Goal: Information Seeking & Learning: Find specific page/section

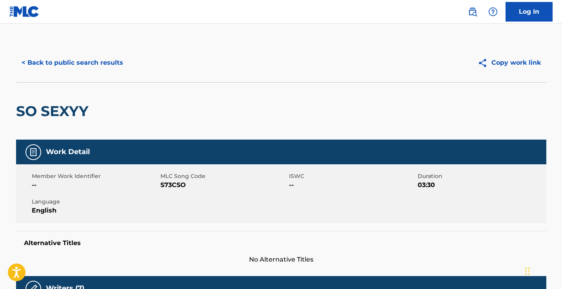
click at [112, 50] on div "< Back to public search results Copy work link" at bounding box center [281, 62] width 531 height 39
click at [112, 66] on button "< Back to public search results" at bounding box center [72, 63] width 113 height 20
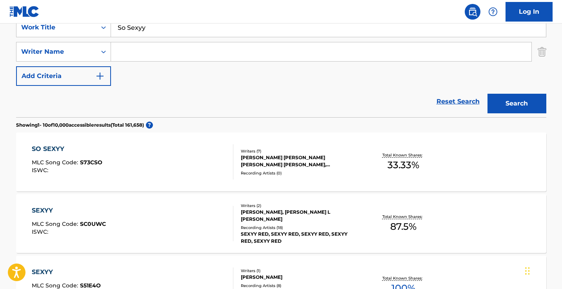
scroll to position [131, 0]
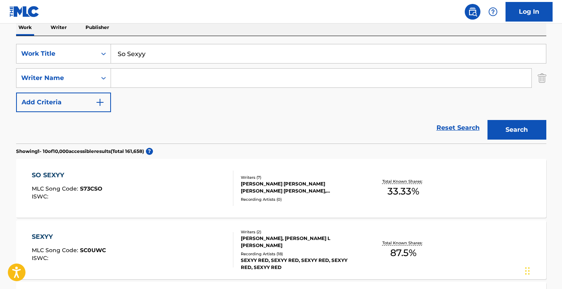
click at [201, 54] on input "So Sexyy" at bounding box center [328, 53] width 435 height 19
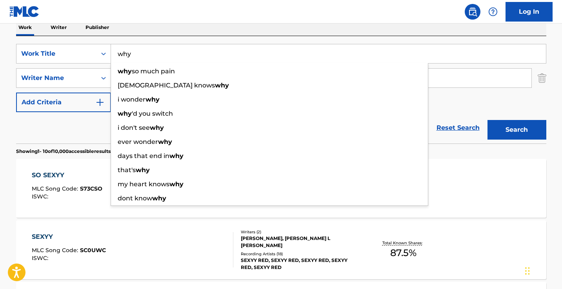
type input "why"
click at [517, 130] on button "Search" at bounding box center [517, 130] width 59 height 20
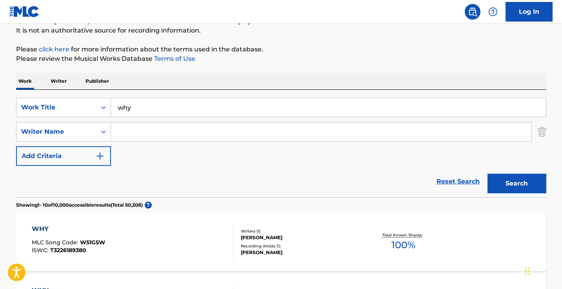
click at [204, 136] on input "Search Form" at bounding box center [321, 131] width 421 height 19
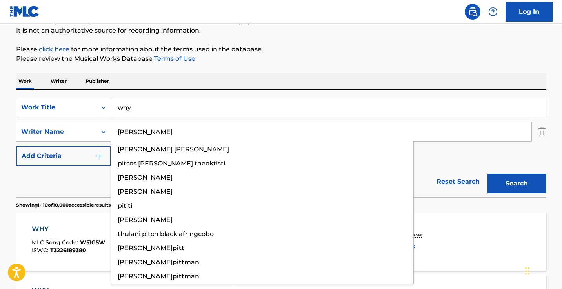
type input "pitts"
click at [517, 184] on button "Search" at bounding box center [517, 184] width 59 height 20
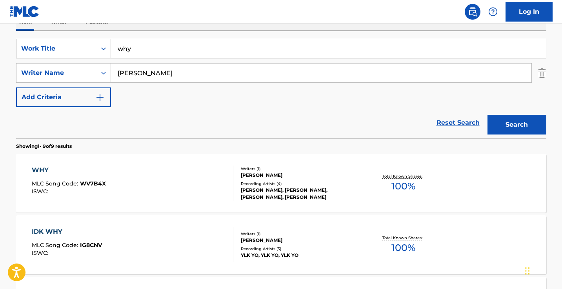
scroll to position [82, 0]
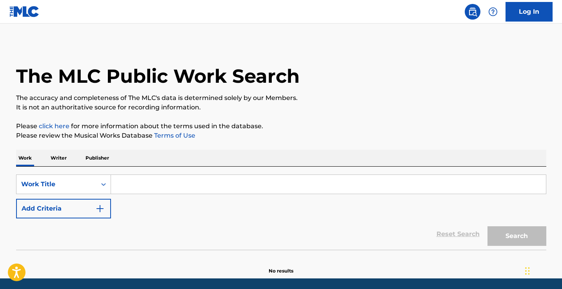
click at [199, 183] on input "Search Form" at bounding box center [328, 184] width 435 height 19
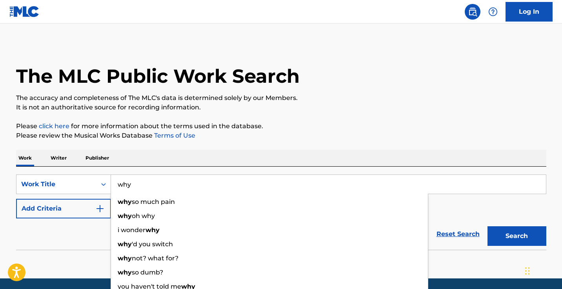
type input "why"
click at [92, 201] on button "Add Criteria" at bounding box center [63, 209] width 95 height 20
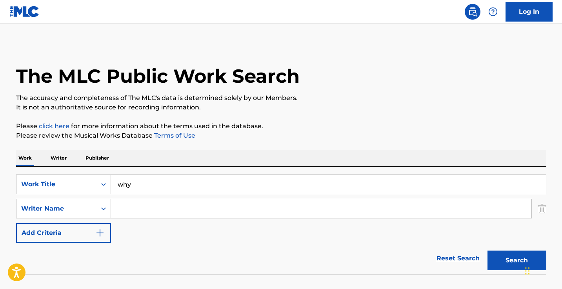
click at [146, 206] on input "Search Form" at bounding box center [321, 208] width 421 height 19
click at [517, 261] on button "Search" at bounding box center [517, 261] width 59 height 20
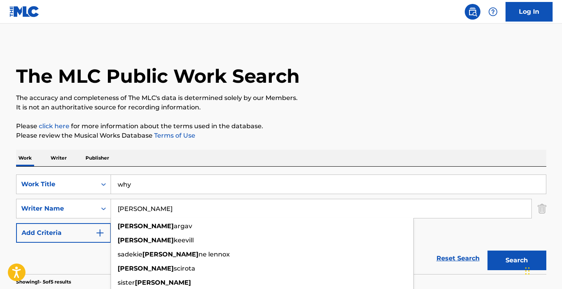
click at [256, 150] on div "Work Writer Publisher" at bounding box center [281, 158] width 531 height 16
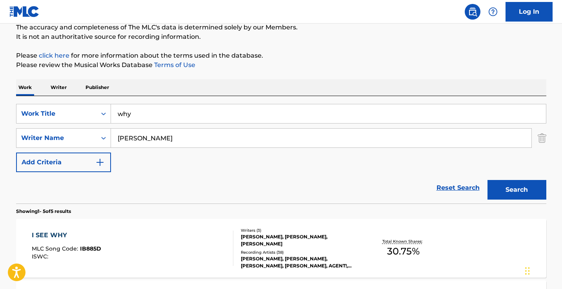
scroll to position [142, 0]
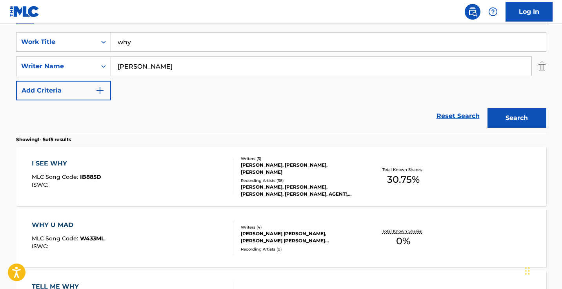
click at [191, 68] on input "[PERSON_NAME]" at bounding box center [321, 66] width 421 height 19
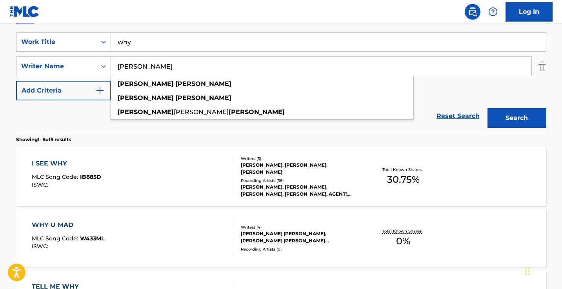
click at [517, 118] on button "Search" at bounding box center [517, 118] width 59 height 20
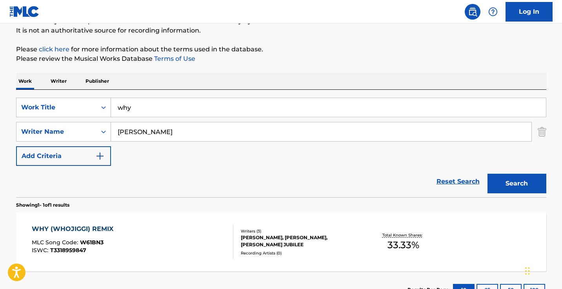
click at [168, 130] on input "[PERSON_NAME]" at bounding box center [321, 131] width 421 height 19
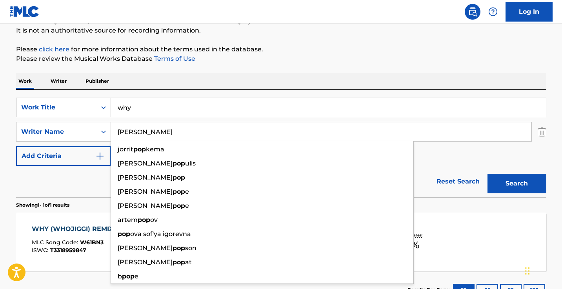
click at [517, 184] on button "Search" at bounding box center [517, 184] width 59 height 20
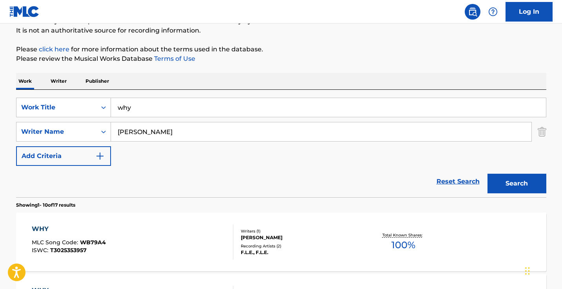
click at [116, 133] on input "[PERSON_NAME]" at bounding box center [321, 131] width 421 height 19
click at [517, 184] on button "Search" at bounding box center [517, 184] width 59 height 20
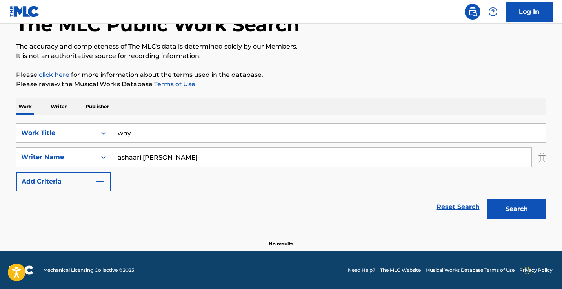
scroll to position [51, 0]
click at [178, 158] on input "ashaari [PERSON_NAME]" at bounding box center [321, 157] width 421 height 19
type input "ashaari [PERSON_NAME]"
click at [161, 176] on div "ashaari [PERSON_NAME]" at bounding box center [262, 175] width 303 height 14
click at [517, 209] on button "Search" at bounding box center [517, 209] width 59 height 20
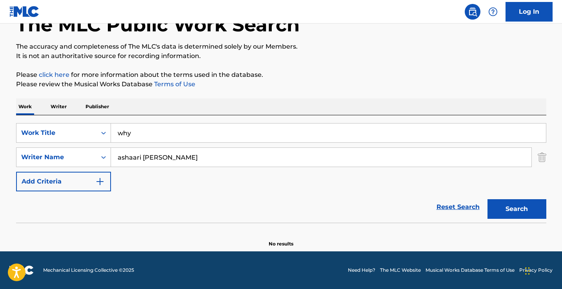
click at [187, 157] on input "ashaari [PERSON_NAME]" at bounding box center [321, 157] width 421 height 19
click at [517, 209] on button "Search" at bounding box center [517, 209] width 59 height 20
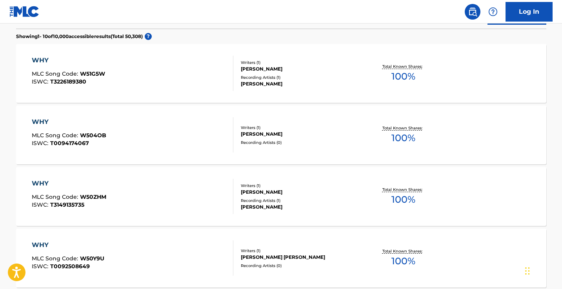
scroll to position [166, 0]
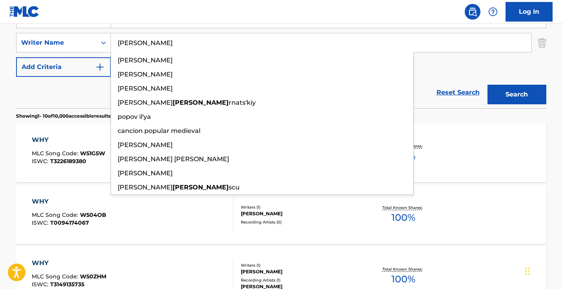
click at [517, 95] on button "Search" at bounding box center [517, 95] width 59 height 20
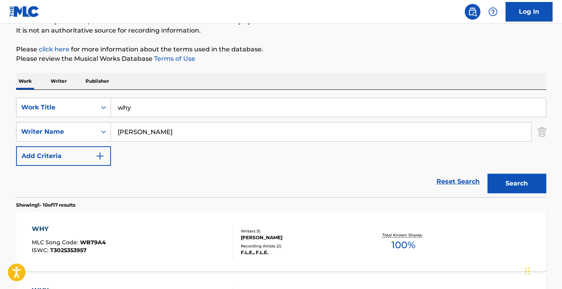
click at [119, 133] on input "[PERSON_NAME]" at bounding box center [321, 131] width 421 height 19
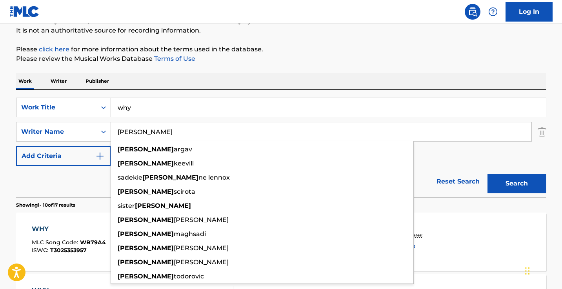
click at [517, 184] on button "Search" at bounding box center [517, 184] width 59 height 20
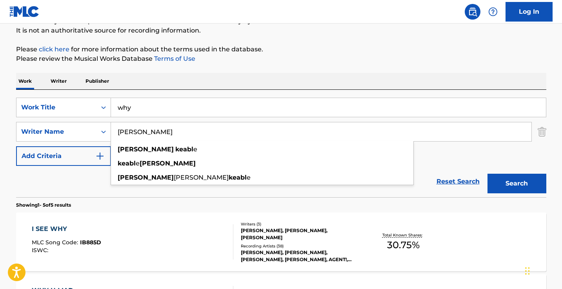
type input "[PERSON_NAME]"
click at [517, 184] on button "Search" at bounding box center [517, 184] width 59 height 20
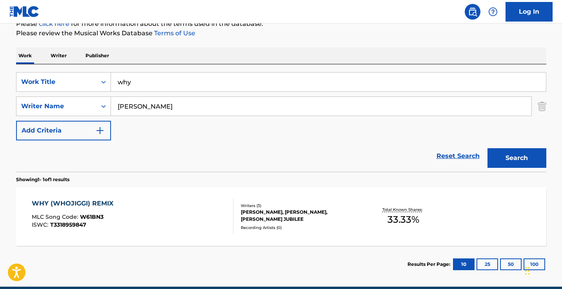
scroll to position [112, 0]
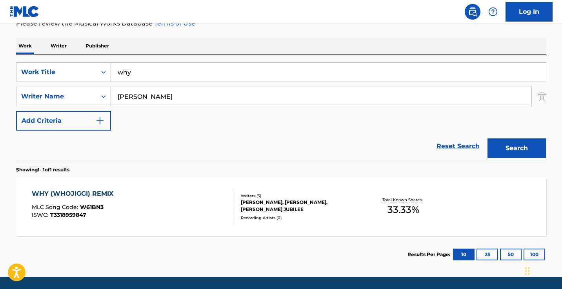
click at [181, 202] on div "WHY (WHOJIGGI) REMIX MLC Song Code : W61BN3 ISWC : T3318959847" at bounding box center [133, 206] width 202 height 35
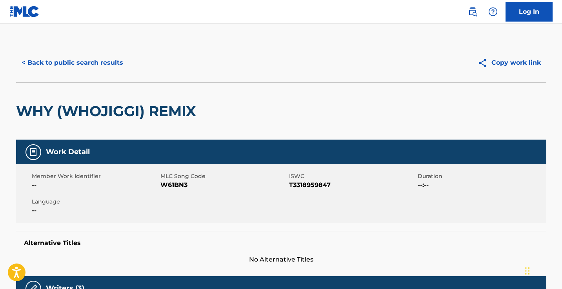
click at [176, 186] on span "W61BN3" at bounding box center [223, 185] width 127 height 9
copy span "W61BN3"
click at [100, 52] on div "< Back to public search results Copy work link" at bounding box center [281, 62] width 531 height 39
click at [100, 64] on button "< Back to public search results" at bounding box center [72, 63] width 113 height 20
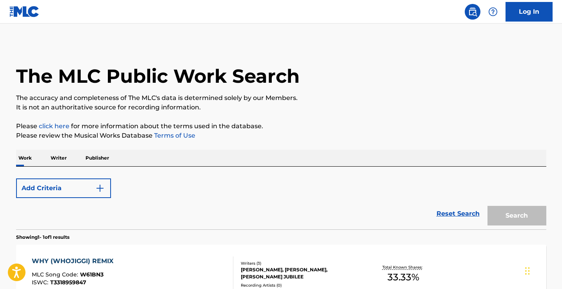
scroll to position [93, 0]
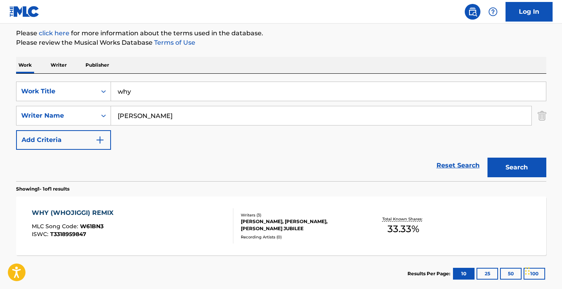
click at [168, 86] on input "why" at bounding box center [328, 91] width 435 height 19
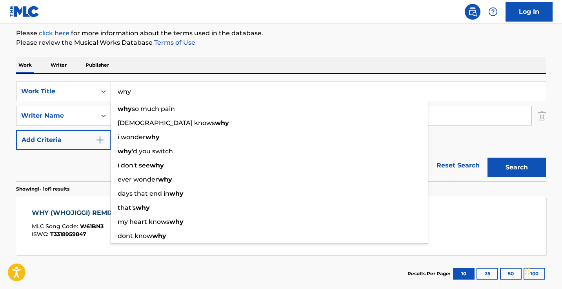
click at [168, 86] on input "why" at bounding box center [328, 91] width 435 height 19
paste input "five more"
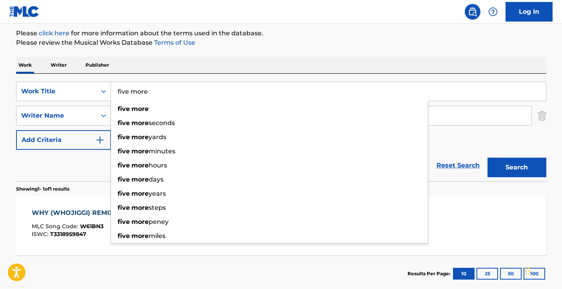
type input "five more"
click at [191, 73] on div "Work Writer Publisher" at bounding box center [281, 65] width 531 height 16
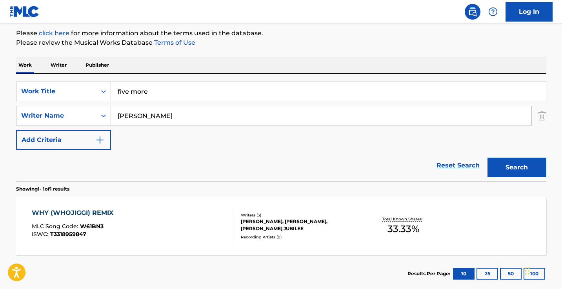
click at [170, 113] on input "[PERSON_NAME]" at bounding box center [321, 115] width 421 height 19
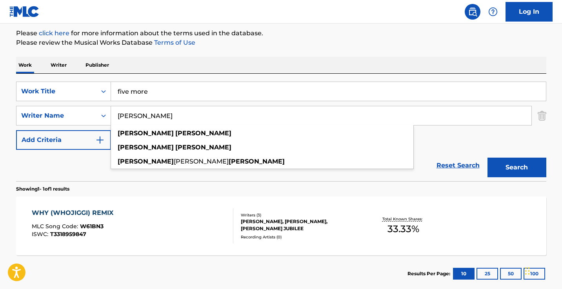
click at [170, 113] on input "[PERSON_NAME]" at bounding box center [321, 115] width 421 height 19
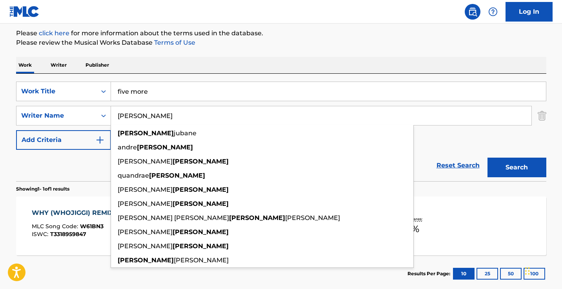
click at [517, 168] on button "Search" at bounding box center [517, 168] width 59 height 20
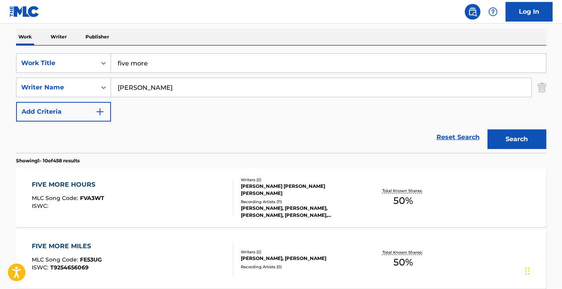
scroll to position [150, 0]
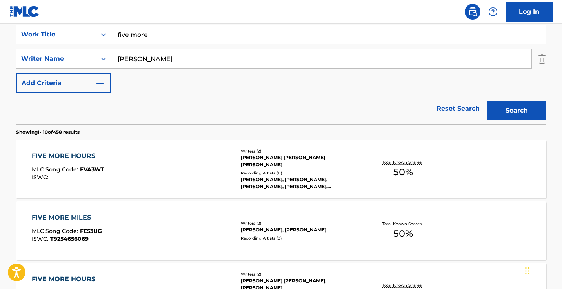
click at [119, 60] on input "[PERSON_NAME]" at bounding box center [321, 58] width 421 height 19
type input "[PERSON_NAME]"
click at [517, 111] on button "Search" at bounding box center [517, 111] width 59 height 20
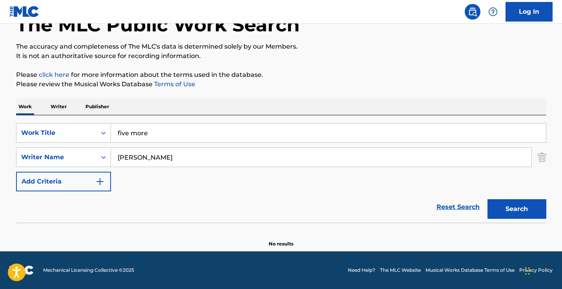
scroll to position [51, 0]
click at [155, 135] on input "five more" at bounding box center [328, 133] width 435 height 19
click at [128, 136] on input "vennus pool" at bounding box center [328, 133] width 435 height 19
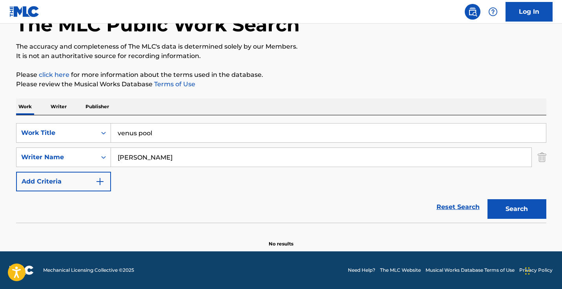
click at [517, 209] on button "Search" at bounding box center [517, 209] width 59 height 20
click at [176, 139] on input "venus pool" at bounding box center [328, 133] width 435 height 19
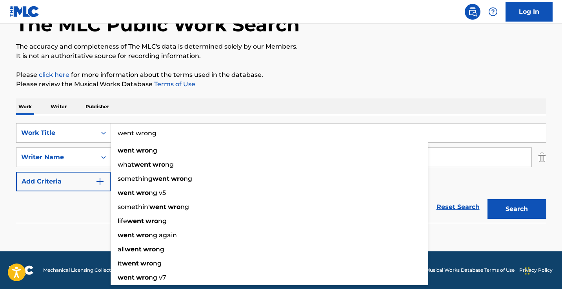
type input "went wrong"
click at [517, 209] on button "Search" at bounding box center [517, 209] width 59 height 20
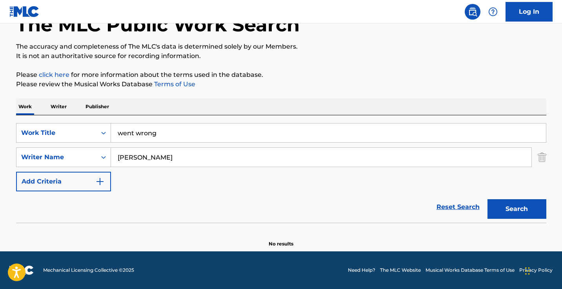
click at [124, 158] on input "[PERSON_NAME]" at bounding box center [321, 157] width 421 height 19
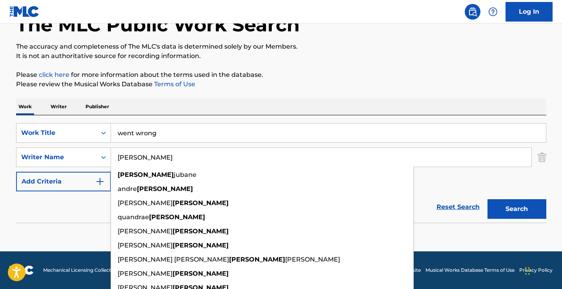
type input "[PERSON_NAME]"
click at [517, 209] on button "Search" at bounding box center [517, 209] width 59 height 20
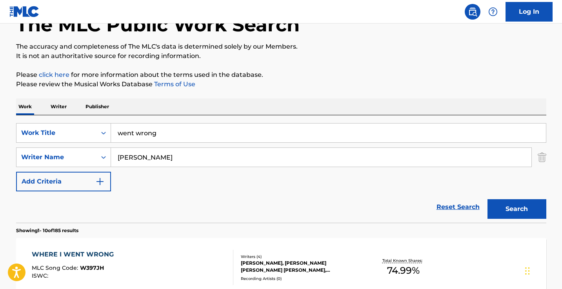
click at [171, 134] on input "went wrong" at bounding box center [328, 133] width 435 height 19
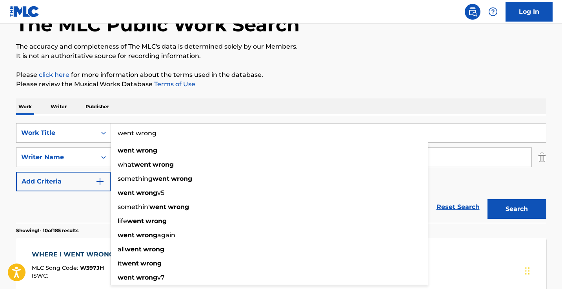
click at [171, 134] on input "went wrong" at bounding box center [328, 133] width 435 height 19
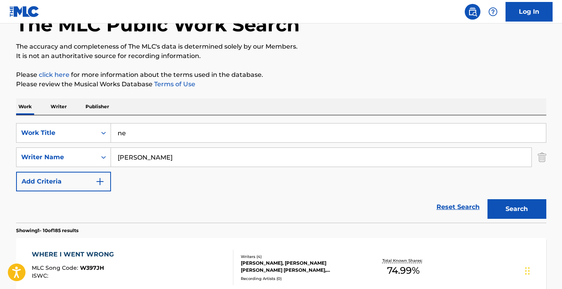
type input "n"
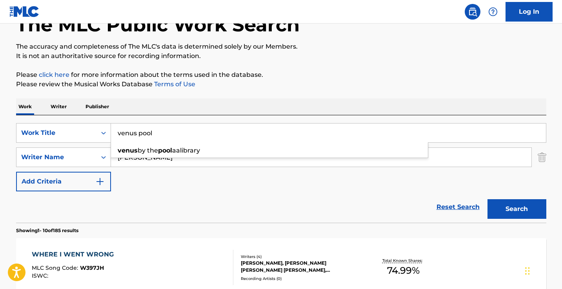
type input "venus pool"
click at [517, 209] on button "Search" at bounding box center [517, 209] width 59 height 20
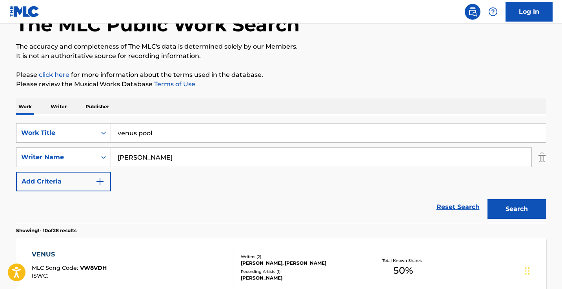
click at [166, 159] on input "[PERSON_NAME]" at bounding box center [321, 157] width 421 height 19
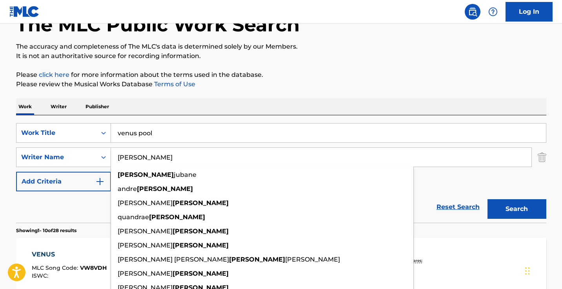
click at [166, 159] on input "[PERSON_NAME]" at bounding box center [321, 157] width 421 height 19
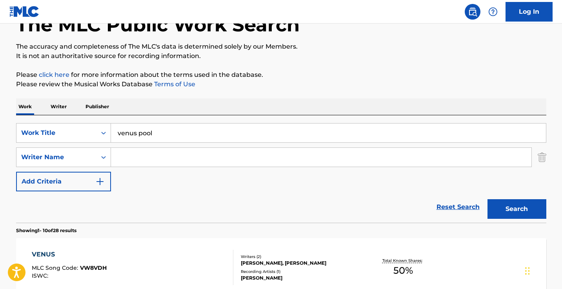
click at [517, 209] on button "Search" at bounding box center [517, 209] width 59 height 20
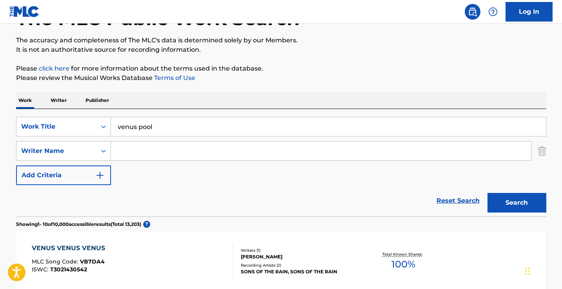
scroll to position [58, 0]
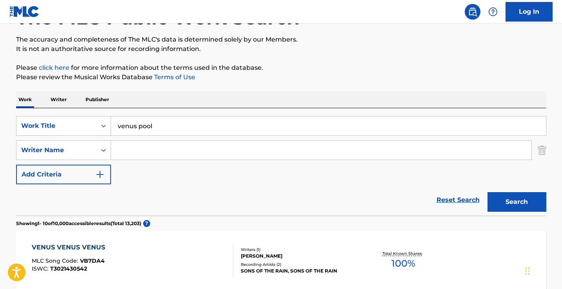
click at [170, 124] on input "venus pool" at bounding box center [328, 126] width 435 height 19
paste input "972"
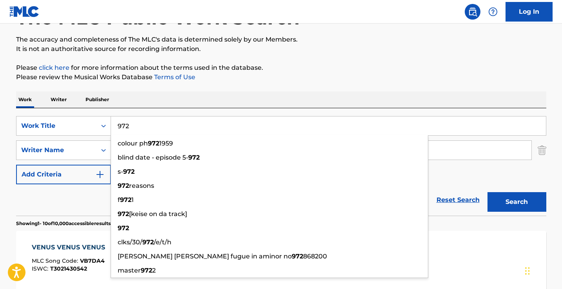
type input "972"
click at [188, 103] on div "Work Writer Publisher" at bounding box center [281, 99] width 531 height 16
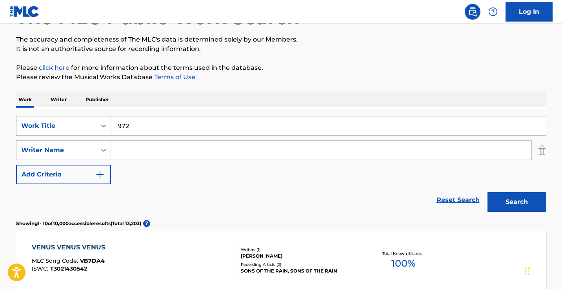
click at [168, 150] on input "Search Form" at bounding box center [321, 150] width 421 height 19
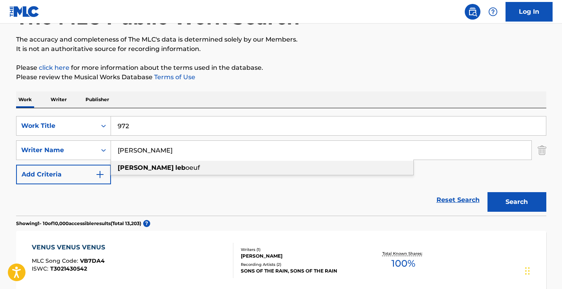
click at [186, 166] on span "oeuf" at bounding box center [193, 167] width 15 height 7
type input "[PERSON_NAME]"
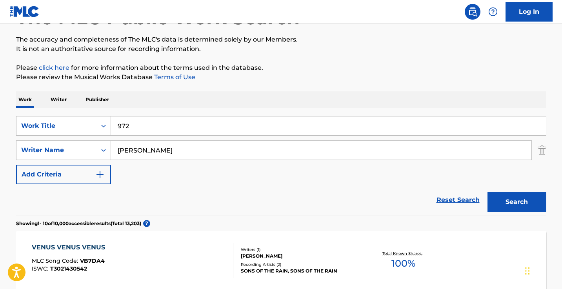
click at [517, 202] on button "Search" at bounding box center [517, 202] width 59 height 20
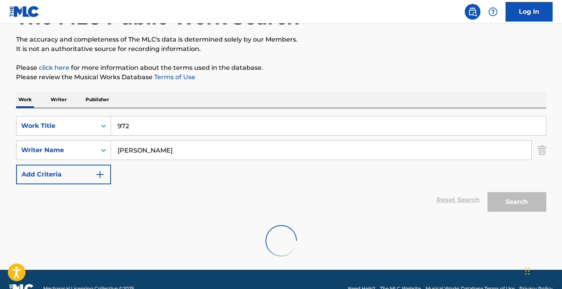
scroll to position [51, 0]
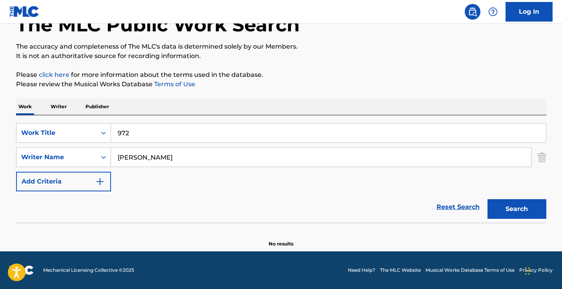
click at [174, 133] on input "972" at bounding box center [328, 133] width 435 height 19
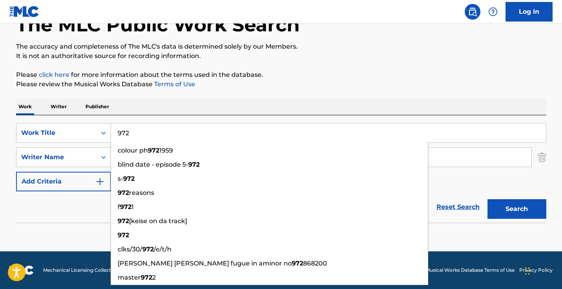
paste input "A Hopeless Fate (feat. [PERSON_NAME])"
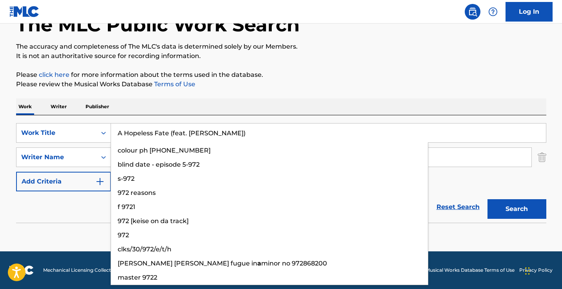
click at [517, 209] on button "Search" at bounding box center [517, 209] width 59 height 20
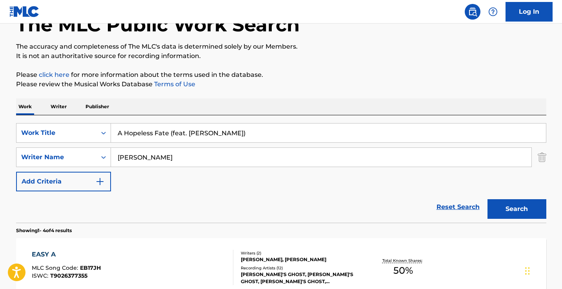
click at [179, 133] on input "A Hopeless Fate (feat. [PERSON_NAME])" at bounding box center [328, 133] width 435 height 19
click at [517, 209] on button "Search" at bounding box center [517, 209] width 59 height 20
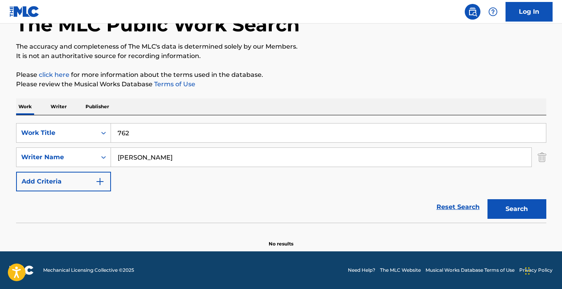
click at [181, 138] on input "762" at bounding box center [328, 133] width 435 height 19
type input "972"
click at [517, 209] on button "Search" at bounding box center [517, 209] width 59 height 20
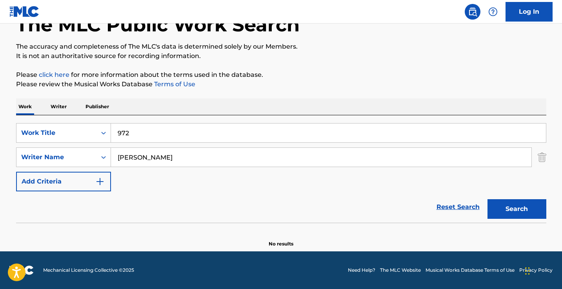
click at [167, 157] on input "[PERSON_NAME]" at bounding box center [321, 157] width 421 height 19
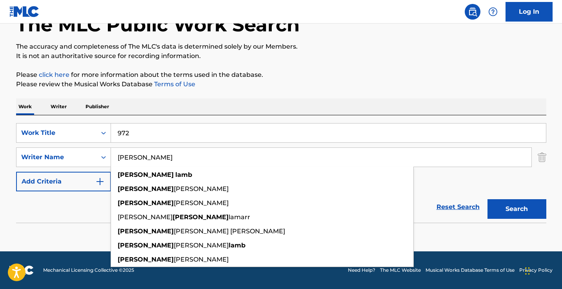
click at [517, 209] on button "Search" at bounding box center [517, 209] width 59 height 20
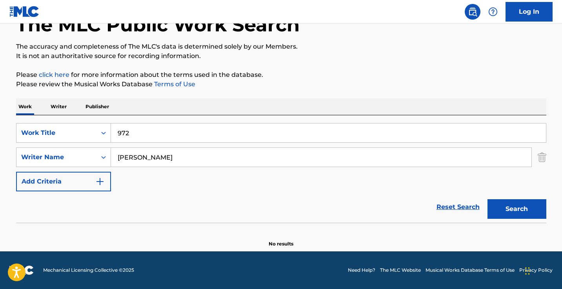
click at [188, 157] on input "[PERSON_NAME]" at bounding box center [321, 157] width 421 height 19
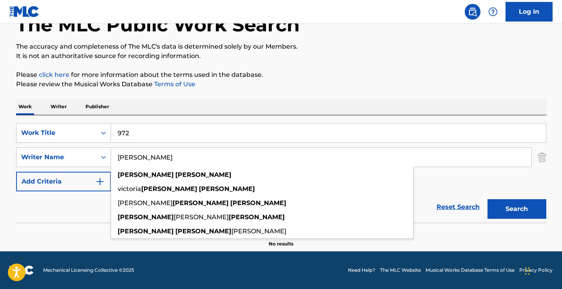
click at [517, 209] on button "Search" at bounding box center [517, 209] width 59 height 20
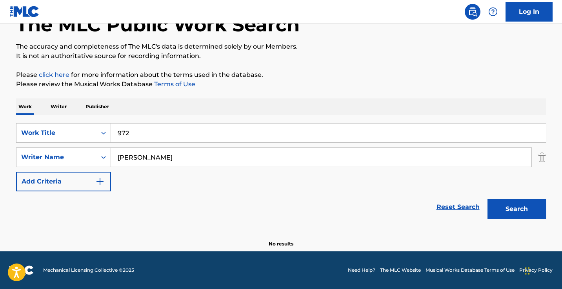
click at [233, 154] on input "[PERSON_NAME]" at bounding box center [321, 157] width 421 height 19
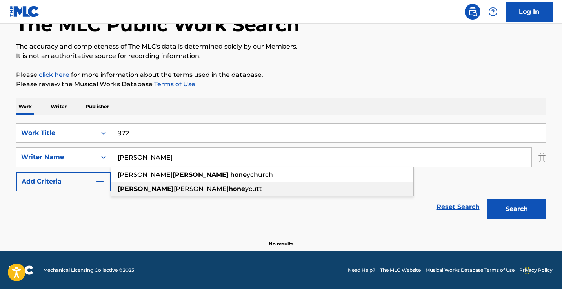
click at [208, 188] on div "[PERSON_NAME] ycutt" at bounding box center [262, 189] width 303 height 14
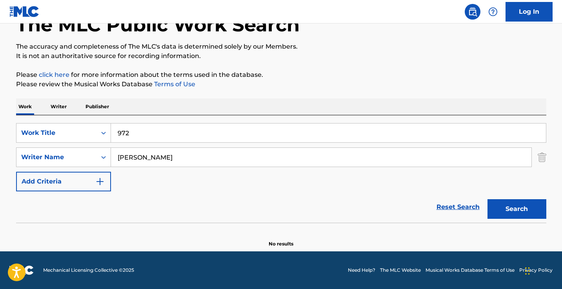
click at [517, 209] on button "Search" at bounding box center [517, 209] width 59 height 20
click at [160, 159] on input "[PERSON_NAME]" at bounding box center [321, 157] width 421 height 19
click at [517, 209] on button "Search" at bounding box center [517, 209] width 59 height 20
click at [203, 161] on input "[PERSON_NAME]" at bounding box center [321, 157] width 421 height 19
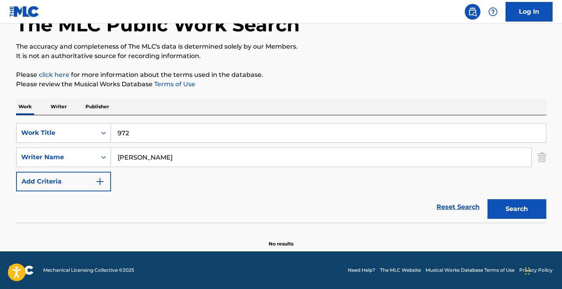
click at [203, 161] on input "[PERSON_NAME]" at bounding box center [321, 157] width 421 height 19
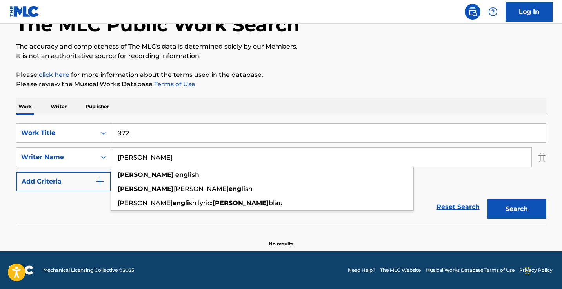
click at [517, 209] on button "Search" at bounding box center [517, 209] width 59 height 20
type input "[PERSON_NAME]"
click at [273, 106] on div "Work Writer Publisher" at bounding box center [281, 106] width 531 height 16
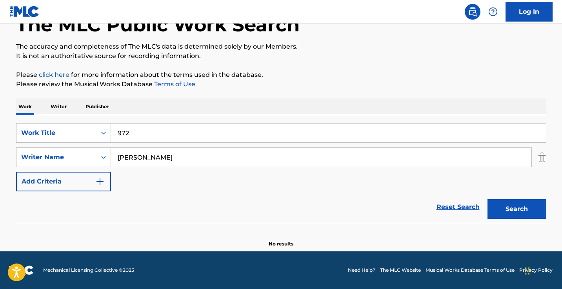
click at [168, 134] on input "972" at bounding box center [328, 133] width 435 height 19
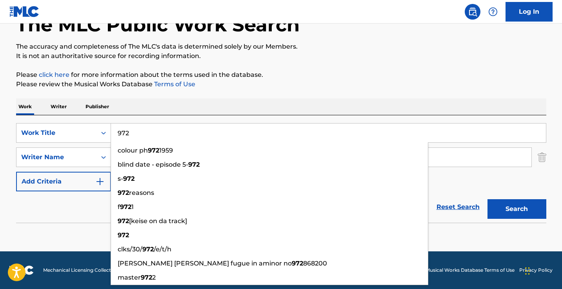
click at [168, 134] on input "972" at bounding box center [328, 133] width 435 height 19
paste input "Antpile"
type input "Antpile 2"
click at [517, 209] on button "Search" at bounding box center [517, 209] width 59 height 20
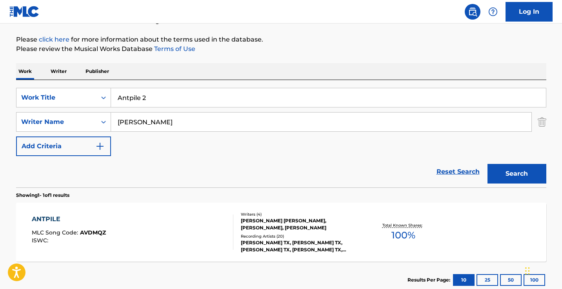
scroll to position [95, 0]
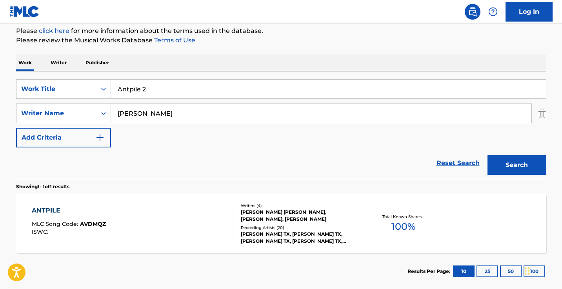
click at [186, 224] on div "ANTPILE MLC Song Code : AVDMQZ ISWC :" at bounding box center [133, 223] width 202 height 35
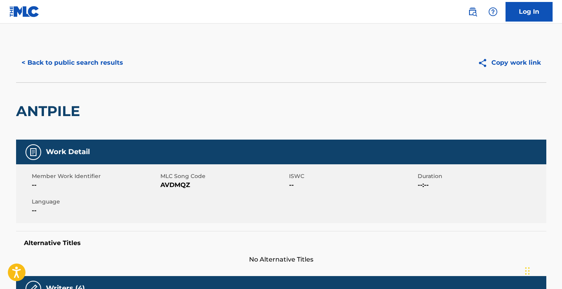
click at [176, 186] on span "AVDMQZ" at bounding box center [223, 185] width 127 height 9
copy span "AVDMQZ"
click at [113, 67] on button "< Back to public search results" at bounding box center [72, 63] width 113 height 20
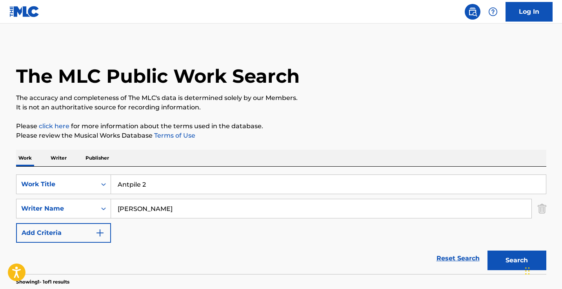
scroll to position [93, 0]
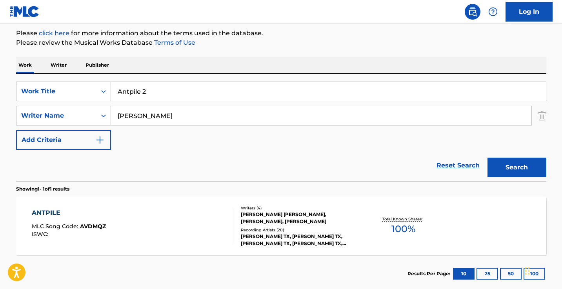
click at [168, 90] on input "Antpile 2" at bounding box center [328, 91] width 435 height 19
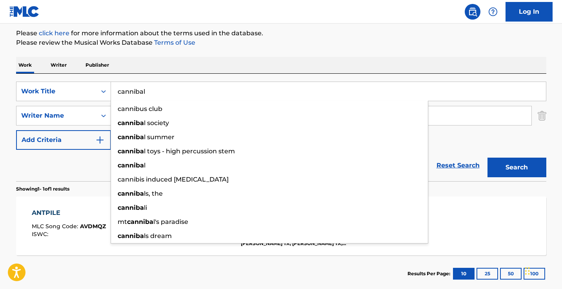
type input "cannibal"
click at [517, 168] on button "Search" at bounding box center [517, 168] width 59 height 20
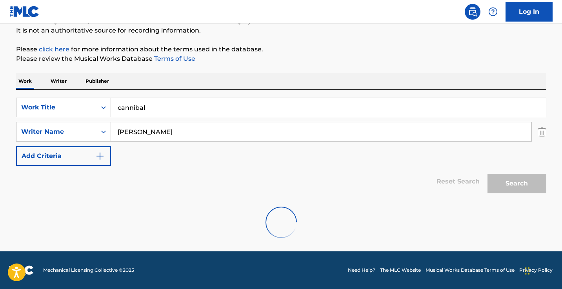
scroll to position [51, 0]
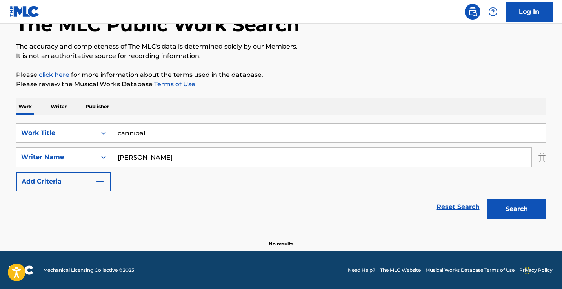
click at [234, 155] on input "[PERSON_NAME]" at bounding box center [321, 157] width 421 height 19
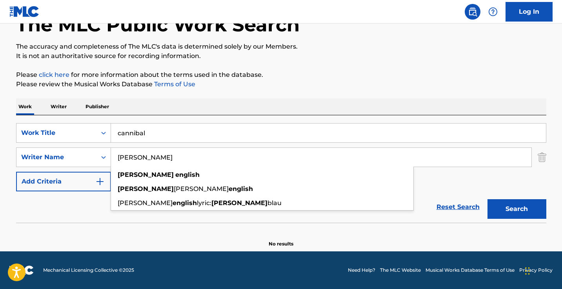
click at [234, 155] on input "[PERSON_NAME]" at bounding box center [321, 157] width 421 height 19
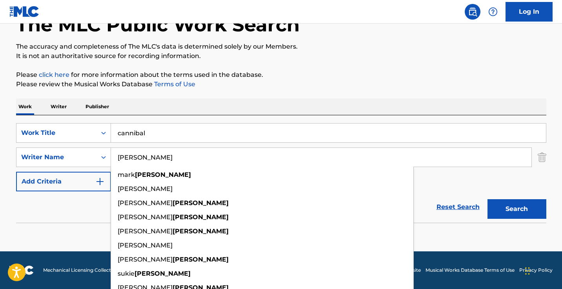
click at [517, 209] on button "Search" at bounding box center [517, 209] width 59 height 20
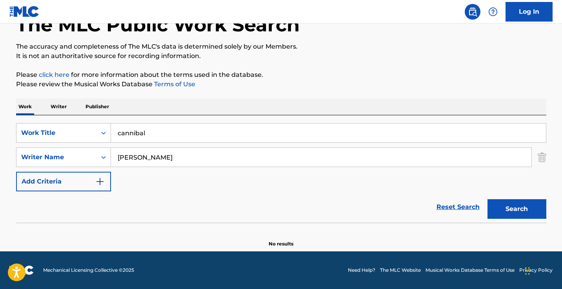
click at [150, 157] on input "[PERSON_NAME]" at bounding box center [321, 157] width 421 height 19
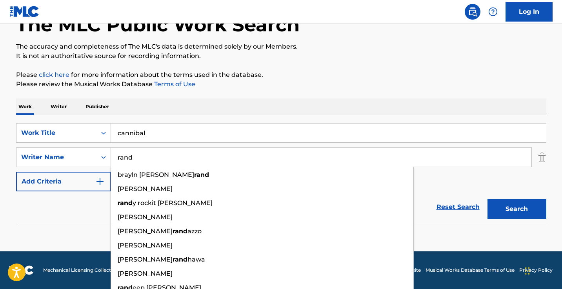
click at [517, 209] on button "Search" at bounding box center [517, 209] width 59 height 20
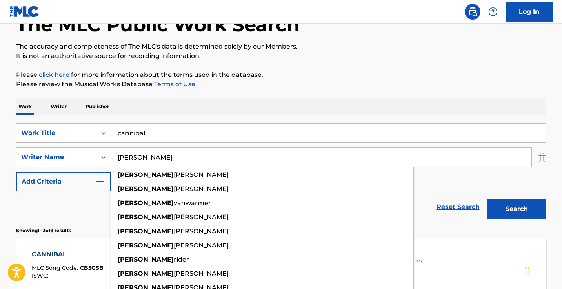
click at [517, 209] on button "Search" at bounding box center [517, 209] width 59 height 20
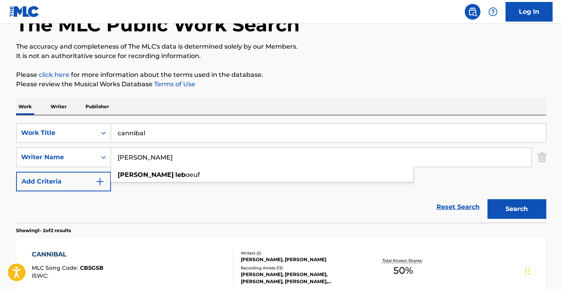
click at [175, 173] on strong "leb" at bounding box center [180, 174] width 10 height 7
click at [517, 209] on button "Search" at bounding box center [517, 209] width 59 height 20
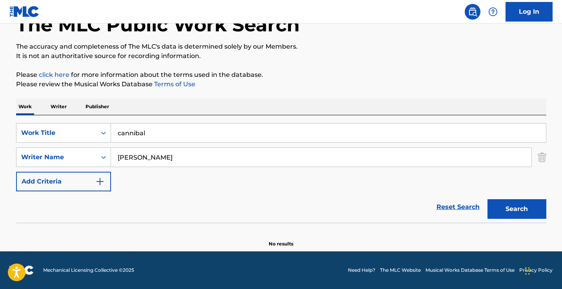
click at [177, 156] on input "[PERSON_NAME]" at bounding box center [321, 157] width 421 height 19
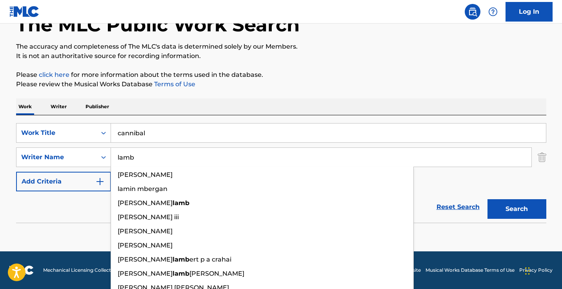
type input "lamb"
click at [517, 209] on button "Search" at bounding box center [517, 209] width 59 height 20
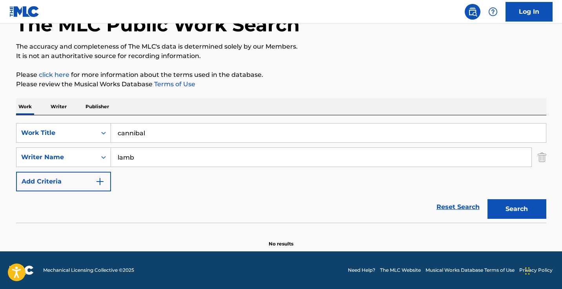
click at [162, 136] on input "cannibal" at bounding box center [328, 133] width 435 height 19
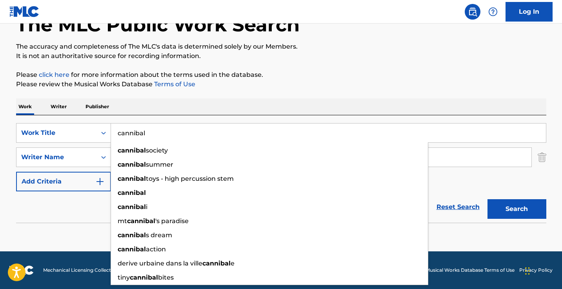
paste input "Darwinism"
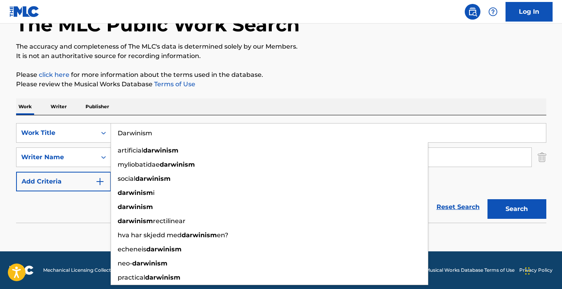
type input "Darwinism"
click at [517, 209] on button "Search" at bounding box center [517, 209] width 59 height 20
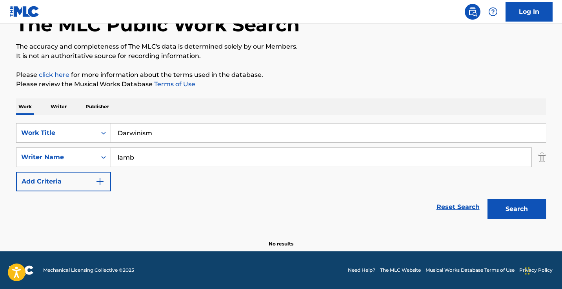
click at [153, 160] on input "lamb" at bounding box center [321, 157] width 421 height 19
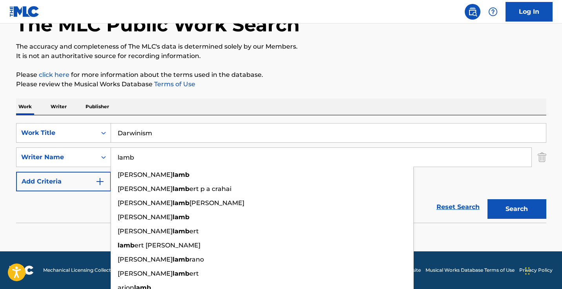
click at [153, 160] on input "lamb" at bounding box center [321, 157] width 421 height 19
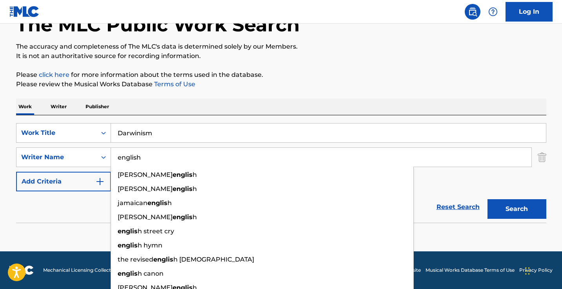
click at [517, 209] on button "Search" at bounding box center [517, 209] width 59 height 20
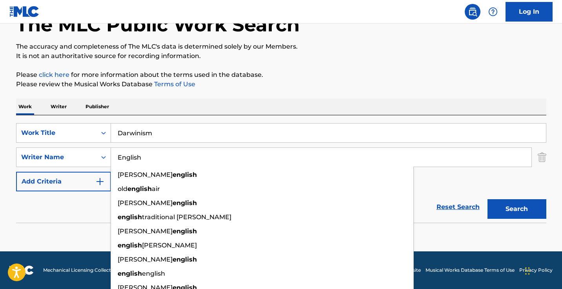
click at [139, 155] on input "English" at bounding box center [321, 157] width 421 height 19
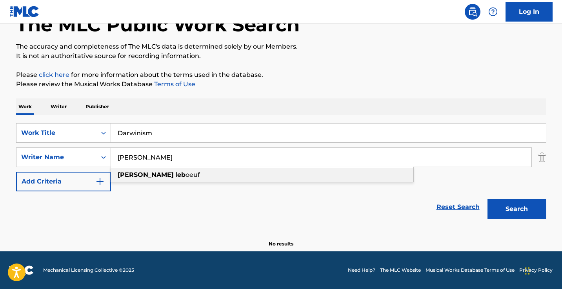
click at [133, 170] on div "[PERSON_NAME]" at bounding box center [262, 175] width 303 height 14
click at [517, 209] on button "Search" at bounding box center [517, 209] width 59 height 20
click at [132, 158] on input "[PERSON_NAME]" at bounding box center [321, 157] width 421 height 19
click at [517, 209] on button "Search" at bounding box center [517, 209] width 59 height 20
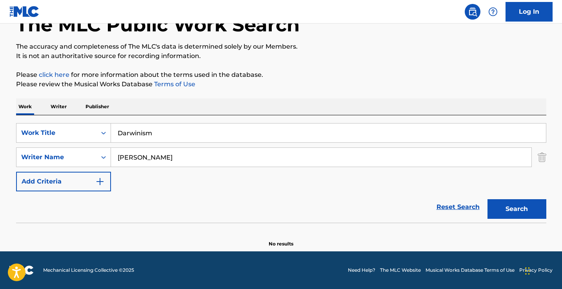
click at [179, 160] on input "[PERSON_NAME]" at bounding box center [321, 157] width 421 height 19
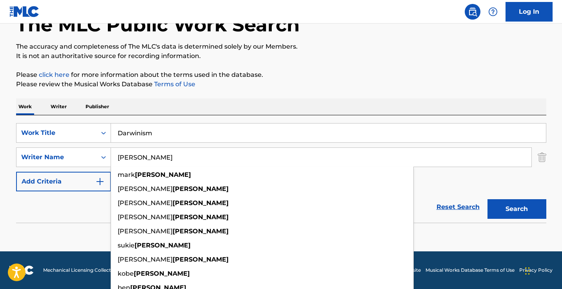
type input "[PERSON_NAME]"
click at [517, 209] on button "Search" at bounding box center [517, 209] width 59 height 20
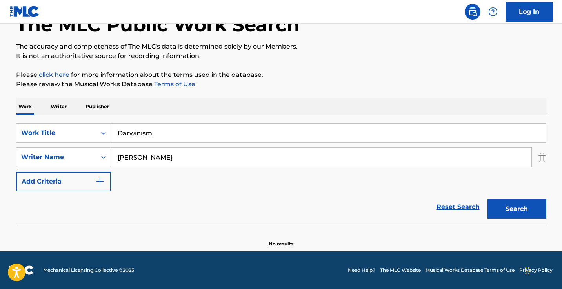
click at [186, 132] on input "Darwinism" at bounding box center [328, 133] width 435 height 19
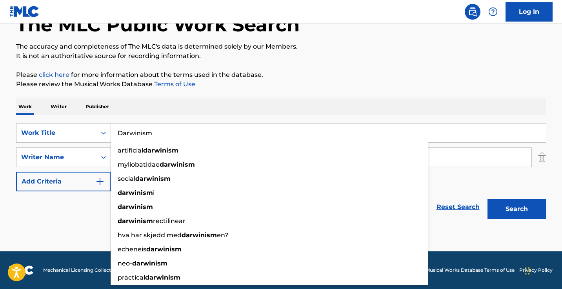
click at [186, 132] on input "Darwinism" at bounding box center [328, 133] width 435 height 19
paste input "Low Tech"
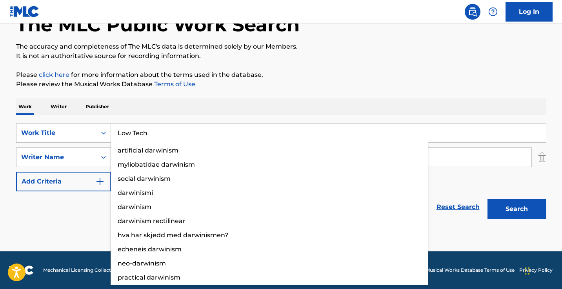
type input "Low Tech"
click at [517, 209] on button "Search" at bounding box center [517, 209] width 59 height 20
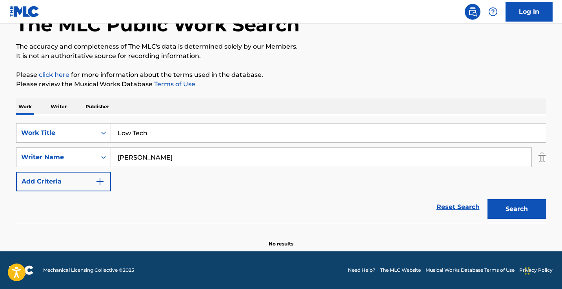
click at [201, 112] on div "Work Writer Publisher" at bounding box center [281, 106] width 531 height 16
click at [176, 149] on input "[PERSON_NAME]" at bounding box center [321, 157] width 421 height 19
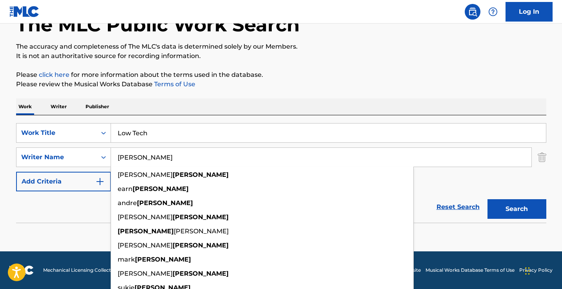
click at [176, 149] on input "[PERSON_NAME]" at bounding box center [321, 157] width 421 height 19
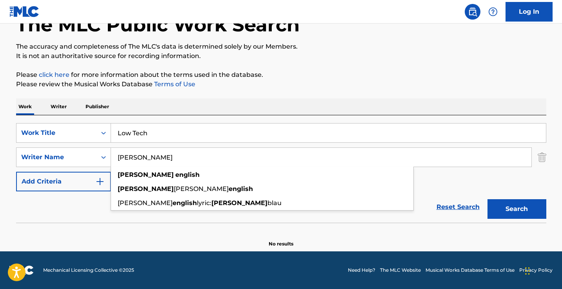
click at [517, 209] on button "Search" at bounding box center [517, 209] width 59 height 20
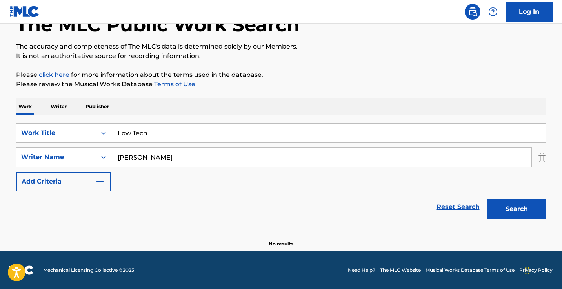
drag, startPoint x: 176, startPoint y: 149, endPoint x: 175, endPoint y: 154, distance: 5.2
click at [175, 154] on input "[PERSON_NAME]" at bounding box center [321, 157] width 421 height 19
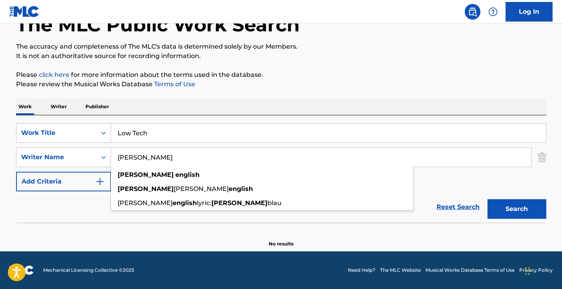
click at [175, 154] on input "[PERSON_NAME]" at bounding box center [321, 157] width 421 height 19
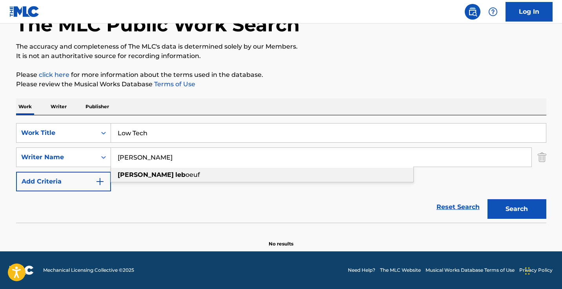
click at [164, 170] on div "[PERSON_NAME]" at bounding box center [262, 175] width 303 height 14
type input "[PERSON_NAME]"
click at [517, 209] on button "Search" at bounding box center [517, 209] width 59 height 20
click at [173, 155] on input "[PERSON_NAME]" at bounding box center [321, 157] width 421 height 19
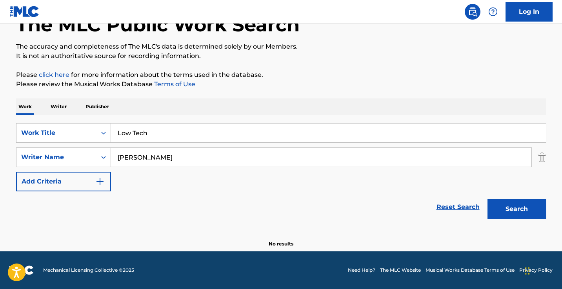
click at [173, 155] on input "[PERSON_NAME]" at bounding box center [321, 157] width 421 height 19
click at [517, 209] on button "Search" at bounding box center [517, 209] width 59 height 20
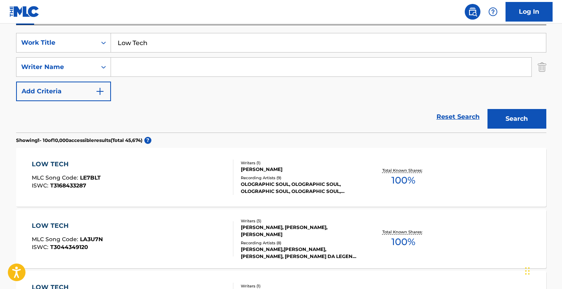
scroll to position [85, 0]
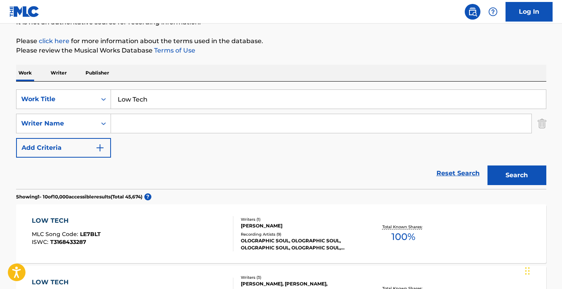
click at [173, 96] on input "Low Tech" at bounding box center [328, 99] width 435 height 19
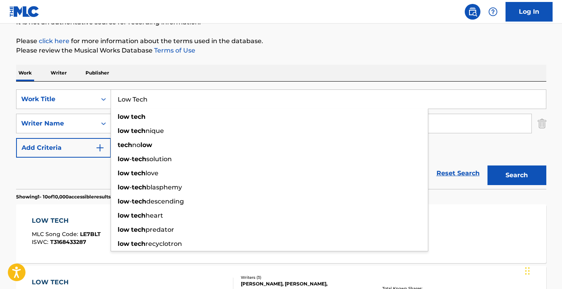
click at [173, 96] on input "Low Tech" at bounding box center [328, 99] width 435 height 19
paste input "Mud"
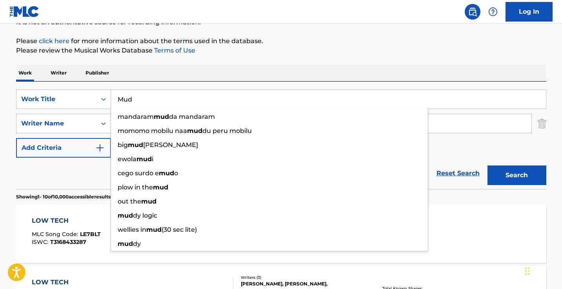
type input "Mud"
click at [206, 75] on div "Work Writer Publisher" at bounding box center [281, 73] width 531 height 16
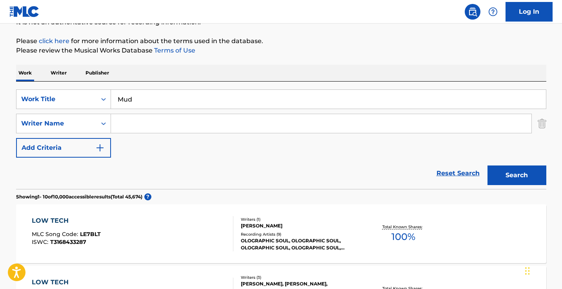
click at [170, 124] on input "Search Form" at bounding box center [321, 123] width 421 height 19
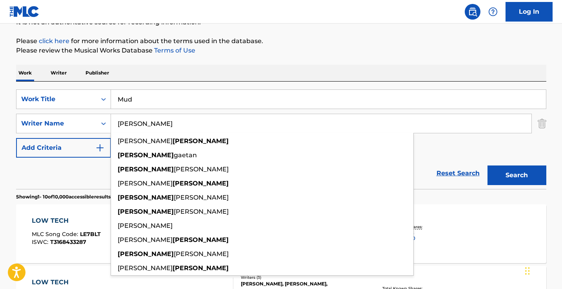
click at [517, 175] on button "Search" at bounding box center [517, 176] width 59 height 20
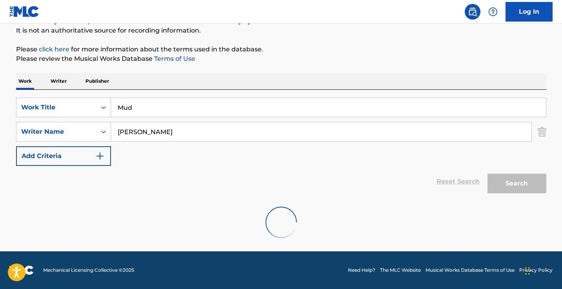
scroll to position [51, 0]
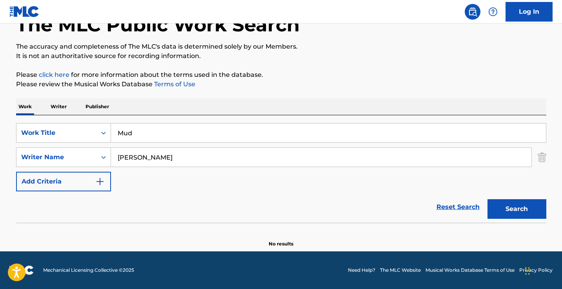
click at [129, 151] on input "[PERSON_NAME]" at bounding box center [321, 157] width 421 height 19
click at [135, 173] on strong "[PERSON_NAME]" at bounding box center [146, 174] width 56 height 7
click at [517, 209] on button "Search" at bounding box center [517, 209] width 59 height 20
click at [198, 158] on input "[PERSON_NAME]" at bounding box center [321, 157] width 421 height 19
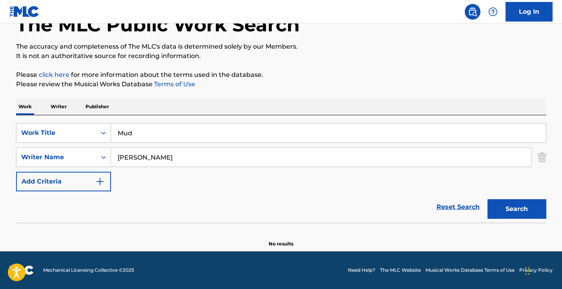
click at [198, 158] on input "[PERSON_NAME]" at bounding box center [321, 157] width 421 height 19
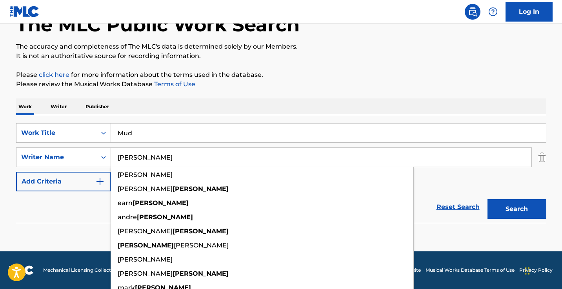
click at [517, 209] on button "Search" at bounding box center [517, 209] width 59 height 20
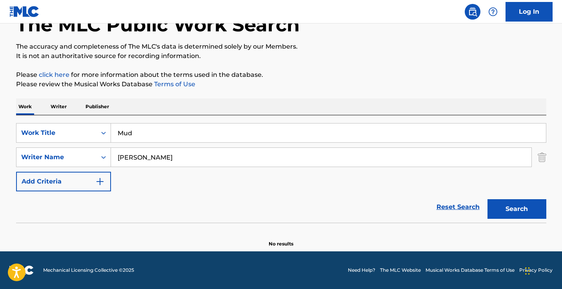
click at [198, 158] on input "[PERSON_NAME]" at bounding box center [321, 157] width 421 height 19
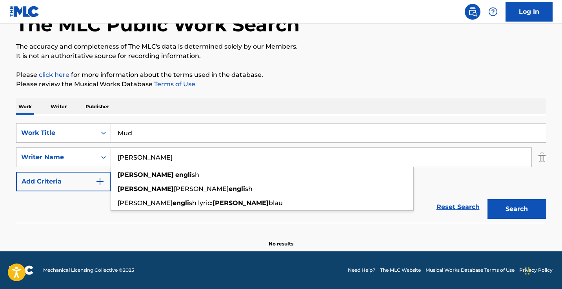
click at [517, 209] on button "Search" at bounding box center [517, 209] width 59 height 20
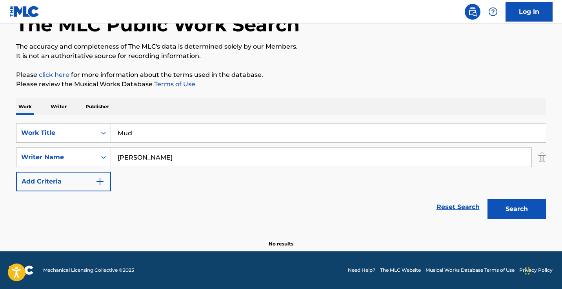
click at [198, 158] on input "[PERSON_NAME]" at bounding box center [321, 157] width 421 height 19
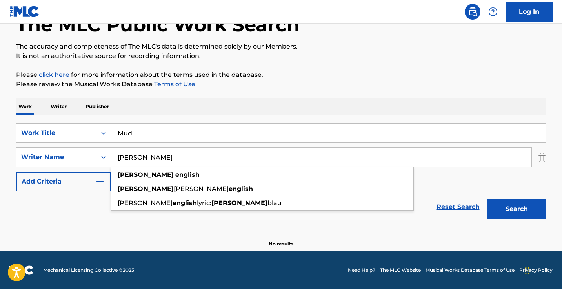
click at [198, 158] on input "[PERSON_NAME]" at bounding box center [321, 157] width 421 height 19
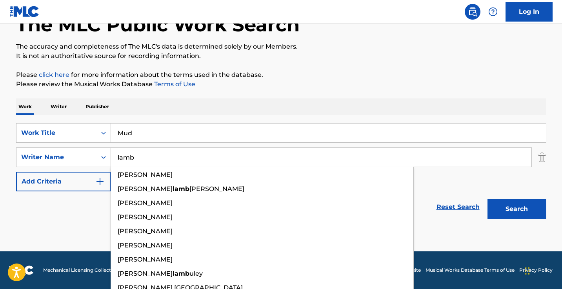
type input "lamb"
click at [517, 209] on button "Search" at bounding box center [517, 209] width 59 height 20
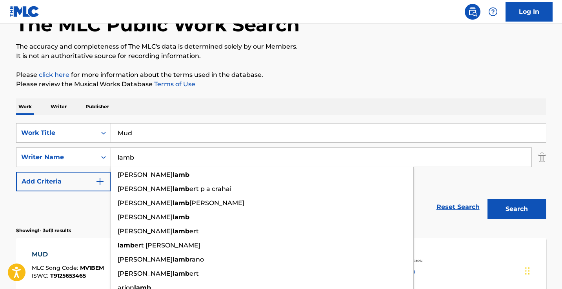
click at [273, 105] on div "Work Writer Publisher" at bounding box center [281, 106] width 531 height 16
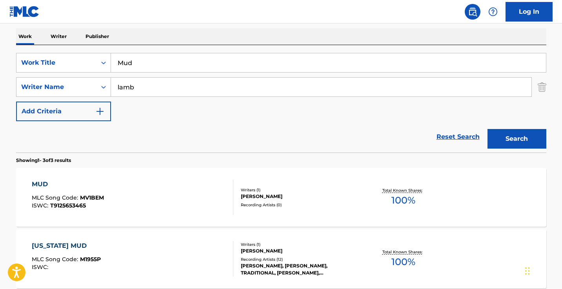
scroll to position [124, 0]
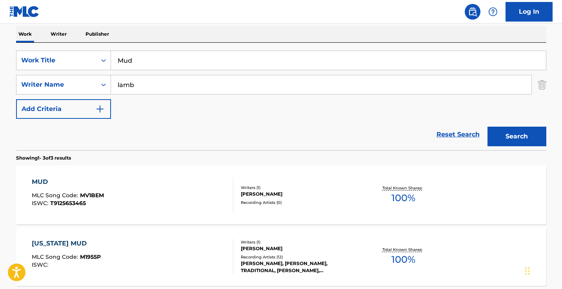
click at [209, 65] on input "Mud" at bounding box center [328, 60] width 435 height 19
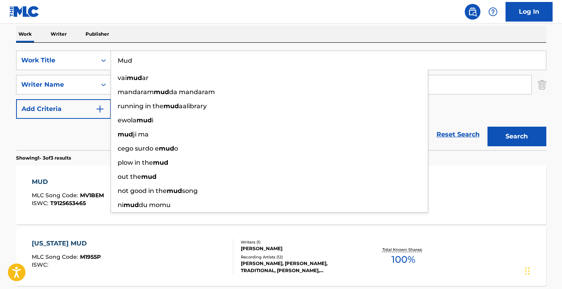
paste input "Supreme Ruler"
type input "Supreme Ruler"
click at [517, 137] on button "Search" at bounding box center [517, 137] width 59 height 20
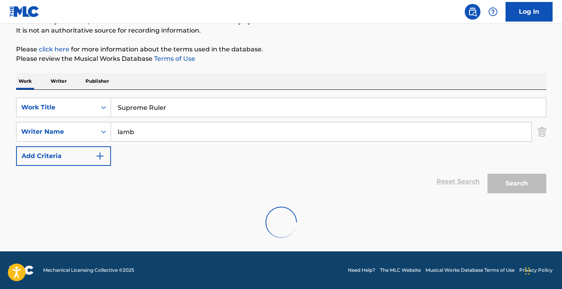
scroll to position [77, 0]
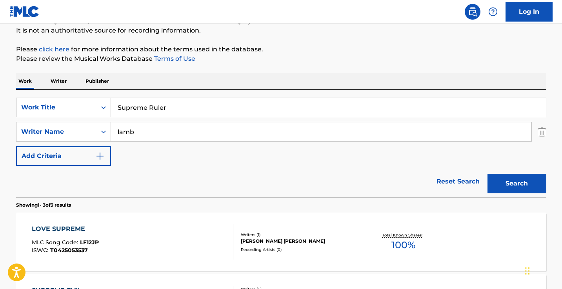
click at [166, 135] on input "lamb" at bounding box center [321, 131] width 421 height 19
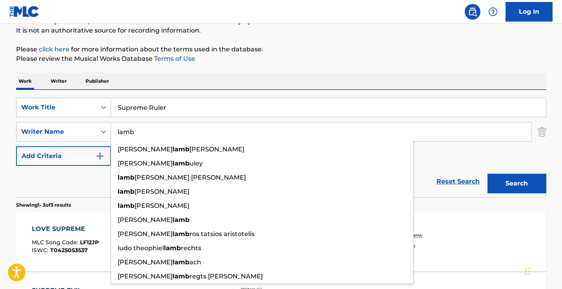
click at [166, 135] on input "lamb" at bounding box center [321, 131] width 421 height 19
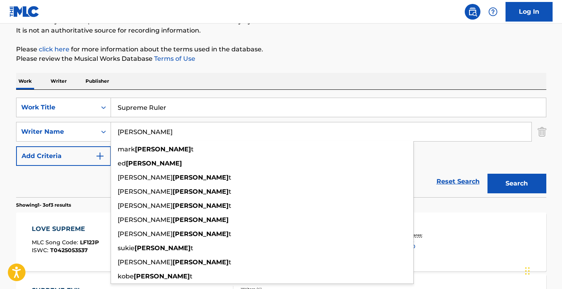
click at [517, 184] on button "Search" at bounding box center [517, 184] width 59 height 20
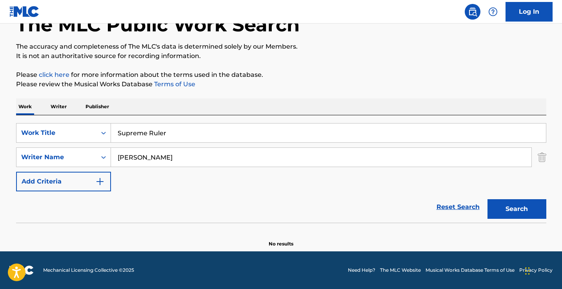
scroll to position [51, 0]
click at [165, 154] on input "[PERSON_NAME]" at bounding box center [321, 157] width 421 height 19
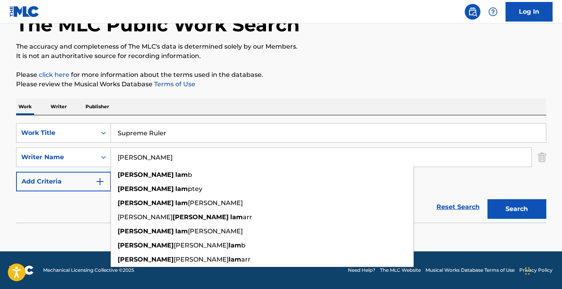
click at [517, 209] on button "Search" at bounding box center [517, 209] width 59 height 20
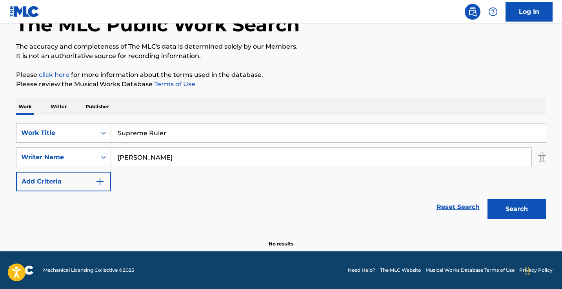
click at [165, 154] on input "[PERSON_NAME]" at bounding box center [321, 157] width 421 height 19
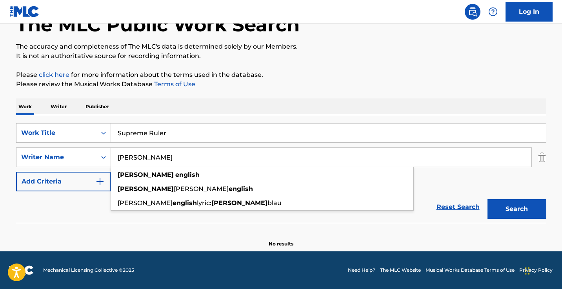
click at [517, 209] on button "Search" at bounding box center [517, 209] width 59 height 20
click at [165, 154] on input "[PERSON_NAME]" at bounding box center [321, 157] width 421 height 19
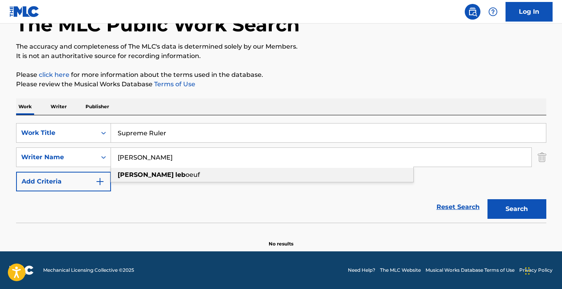
click at [186, 175] on span "oeuf" at bounding box center [193, 174] width 15 height 7
type input "[PERSON_NAME]"
click at [517, 209] on button "Search" at bounding box center [517, 209] width 59 height 20
click at [162, 134] on input "Supreme Ruler" at bounding box center [328, 133] width 435 height 19
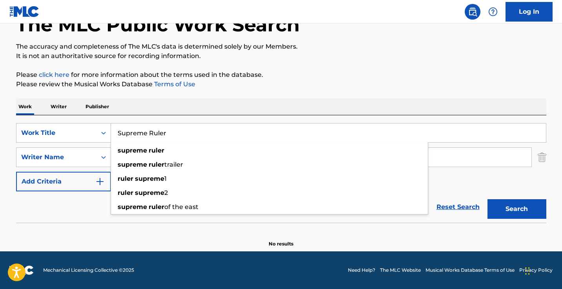
click at [162, 134] on input "Supreme Ruler" at bounding box center [328, 133] width 435 height 19
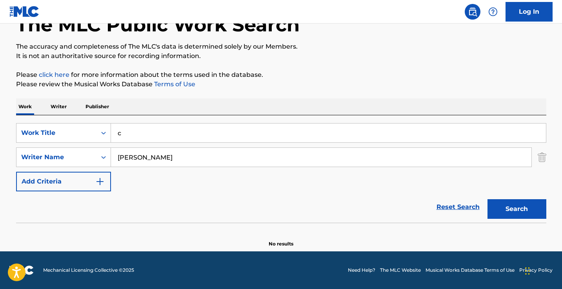
type input "c"
click at [517, 209] on button "Search" at bounding box center [517, 209] width 59 height 20
click at [181, 130] on input "x" at bounding box center [328, 133] width 435 height 19
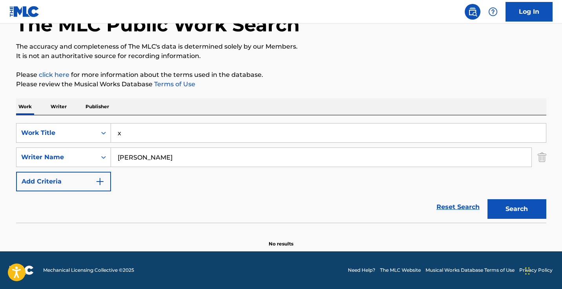
click at [181, 130] on input "x" at bounding box center [328, 133] width 435 height 19
paste input "Lost In The Fall"
type input "Lost In The Fall"
click at [517, 209] on button "Search" at bounding box center [517, 209] width 59 height 20
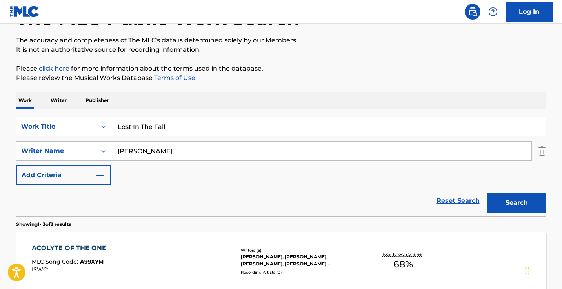
scroll to position [58, 0]
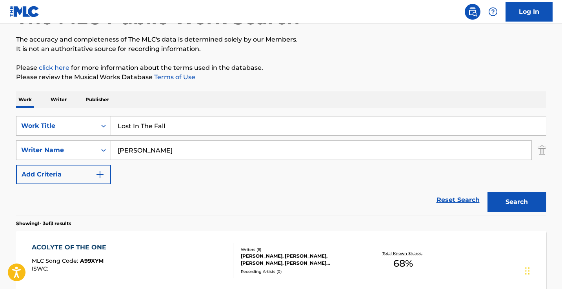
click at [190, 146] on input "[PERSON_NAME]" at bounding box center [321, 150] width 421 height 19
click at [517, 202] on button "Search" at bounding box center [517, 202] width 59 height 20
click at [221, 150] on input "[PERSON_NAME]" at bounding box center [321, 150] width 421 height 19
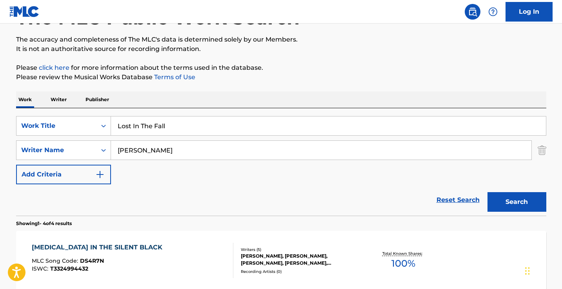
click at [221, 150] on input "[PERSON_NAME]" at bounding box center [321, 150] width 421 height 19
type input "e"
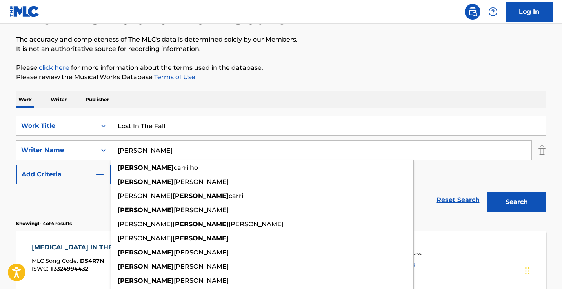
click at [517, 202] on button "Search" at bounding box center [517, 202] width 59 height 20
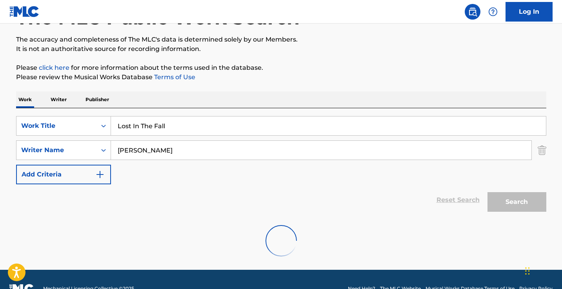
scroll to position [51, 0]
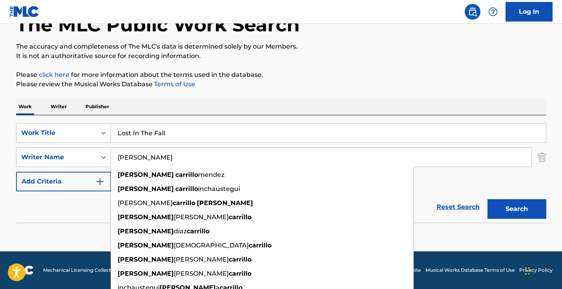
click at [517, 209] on button "Search" at bounding box center [517, 209] width 59 height 20
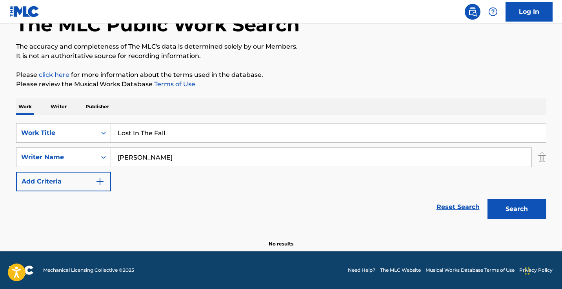
click at [156, 160] on input "[PERSON_NAME]" at bounding box center [321, 157] width 421 height 19
type input "[PERSON_NAME]"
click at [517, 209] on button "Search" at bounding box center [517, 209] width 59 height 20
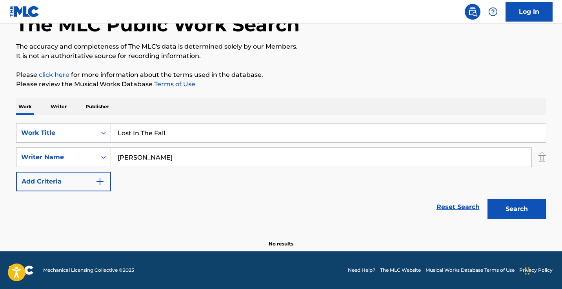
click at [176, 135] on input "Lost In The Fall" at bounding box center [328, 133] width 435 height 19
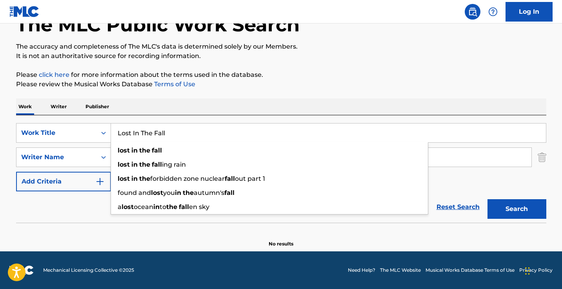
click at [176, 135] on input "Lost In The Fall" at bounding box center [328, 133] width 435 height 19
paste input "Path To Your Grave"
type input "Path To Your Grave"
click at [517, 209] on button "Search" at bounding box center [517, 209] width 59 height 20
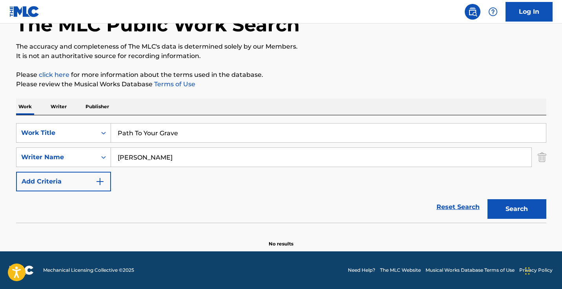
click at [170, 155] on input "[PERSON_NAME]" at bounding box center [321, 157] width 421 height 19
click at [167, 177] on div "[PERSON_NAME]" at bounding box center [262, 175] width 303 height 14
type input "[PERSON_NAME]"
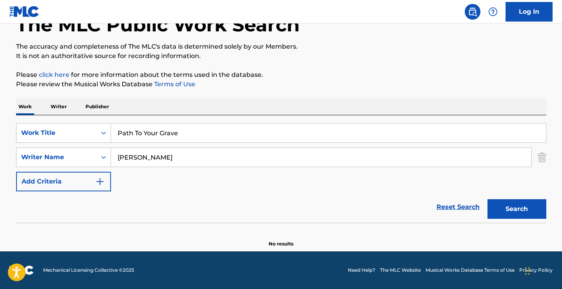
click at [517, 209] on button "Search" at bounding box center [517, 209] width 59 height 20
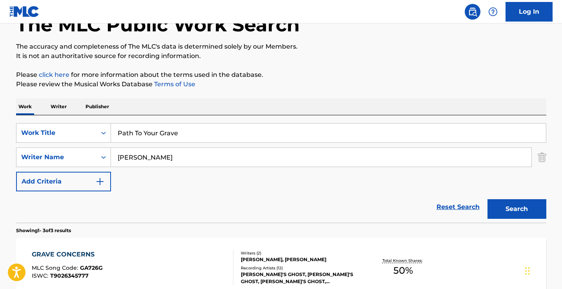
click at [198, 126] on input "Path To Your Grave" at bounding box center [328, 133] width 435 height 19
paste input "Symptoms of Survival"
type input "Symptoms of Survival"
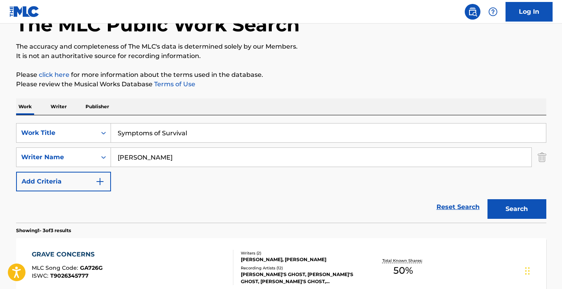
click at [517, 209] on button "Search" at bounding box center [517, 209] width 59 height 20
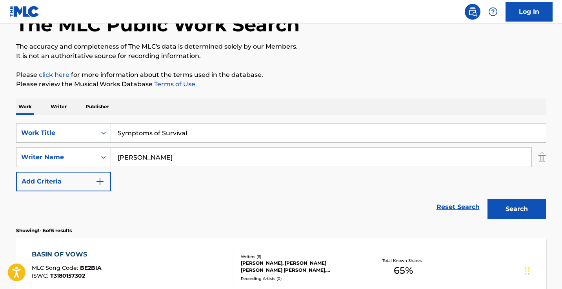
click at [128, 148] on input "[PERSON_NAME]" at bounding box center [321, 157] width 421 height 19
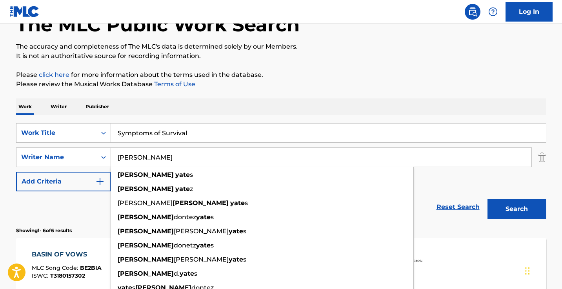
type input "[PERSON_NAME]"
click at [517, 209] on button "Search" at bounding box center [517, 209] width 59 height 20
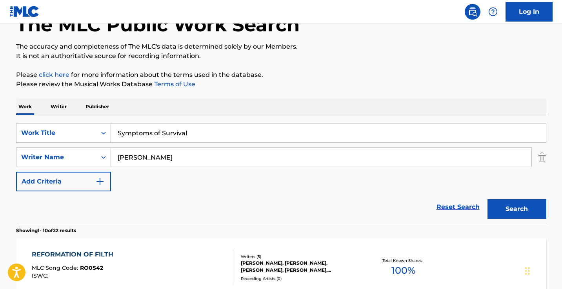
click at [145, 133] on input "Symptoms of Survival" at bounding box center [328, 133] width 435 height 19
paste input "No Popcorn"
type input "No Popcorn"
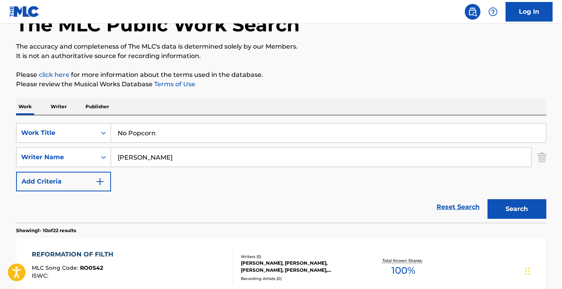
click at [517, 209] on button "Search" at bounding box center [517, 209] width 59 height 20
click at [166, 163] on input "[PERSON_NAME]" at bounding box center [321, 157] width 421 height 19
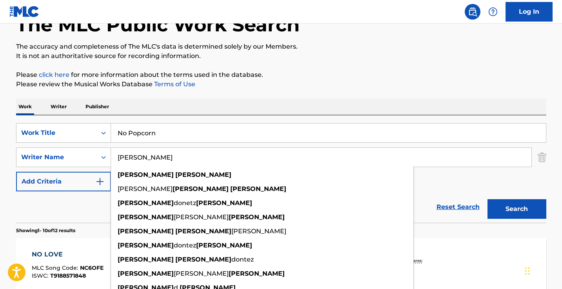
click at [166, 163] on input "[PERSON_NAME]" at bounding box center [321, 157] width 421 height 19
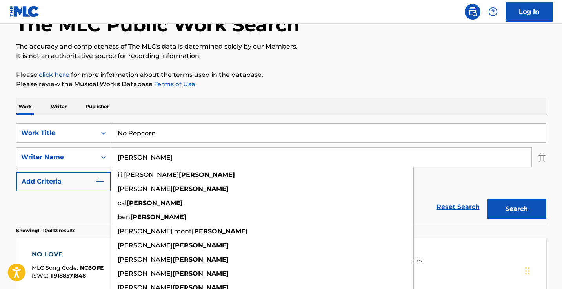
click at [517, 209] on button "Search" at bounding box center [517, 209] width 59 height 20
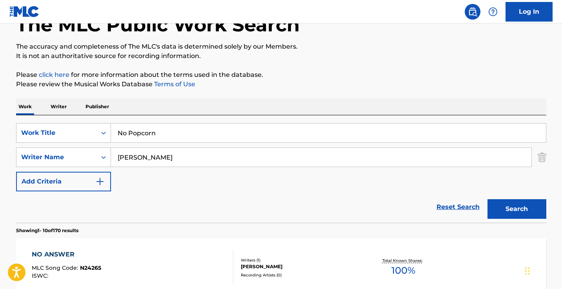
click at [115, 159] on input "[PERSON_NAME]" at bounding box center [321, 157] width 421 height 19
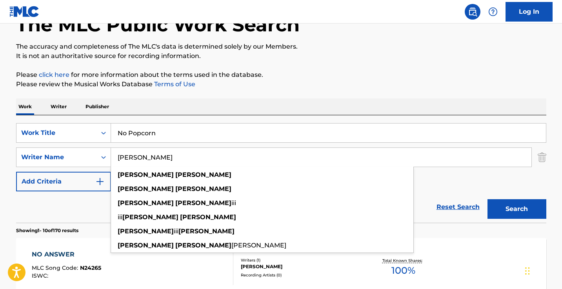
click at [517, 209] on button "Search" at bounding box center [517, 209] width 59 height 20
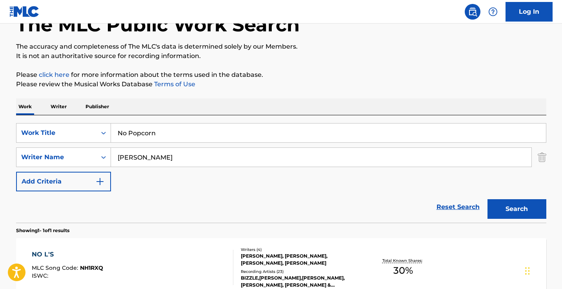
click at [161, 163] on input "[PERSON_NAME]" at bounding box center [321, 157] width 421 height 19
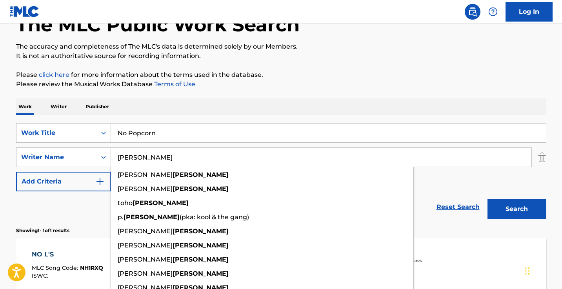
click at [517, 209] on button "Search" at bounding box center [517, 209] width 59 height 20
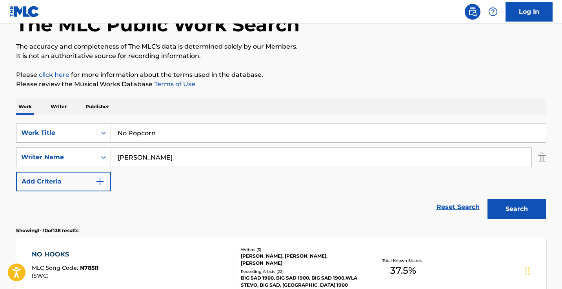
click at [182, 152] on input "[PERSON_NAME]" at bounding box center [321, 157] width 421 height 19
type input "tech n9ne"
click at [517, 209] on button "Search" at bounding box center [517, 209] width 59 height 20
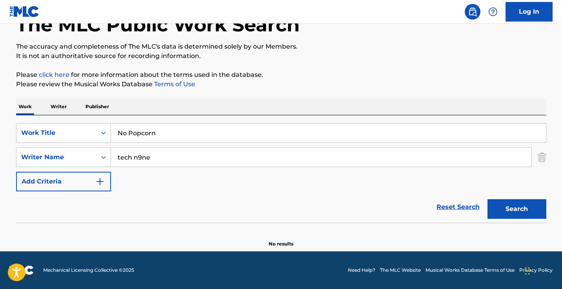
click at [192, 128] on input "No Popcorn" at bounding box center [328, 133] width 435 height 19
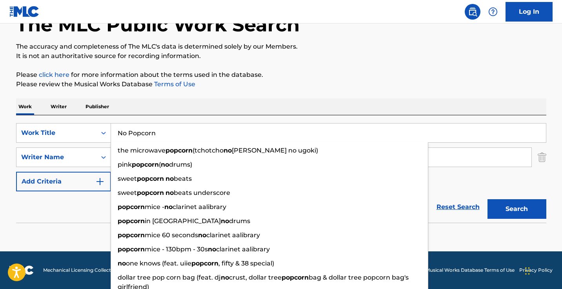
click at [192, 128] on input "No Popcorn" at bounding box center [328, 133] width 435 height 19
paste input "Still Breathi"
type input "Still Breathin"
click at [517, 209] on button "Search" at bounding box center [517, 209] width 59 height 20
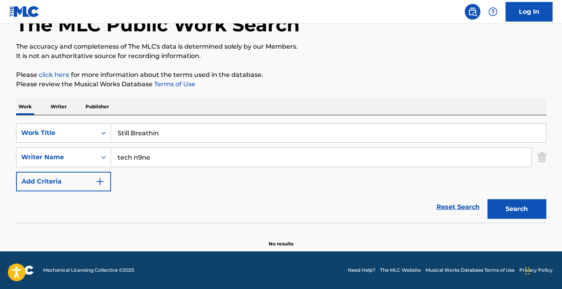
click at [172, 162] on input "tech n9ne" at bounding box center [321, 157] width 421 height 19
type input "d"
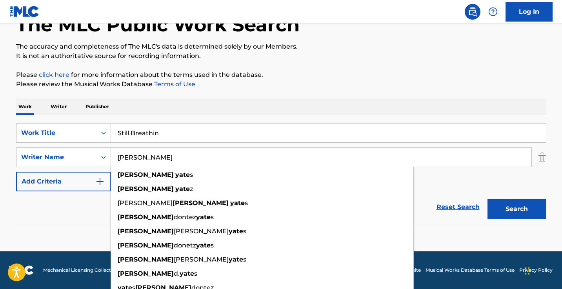
click at [517, 209] on button "Search" at bounding box center [517, 209] width 59 height 20
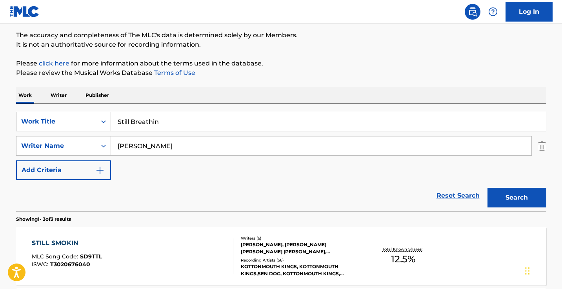
scroll to position [64, 0]
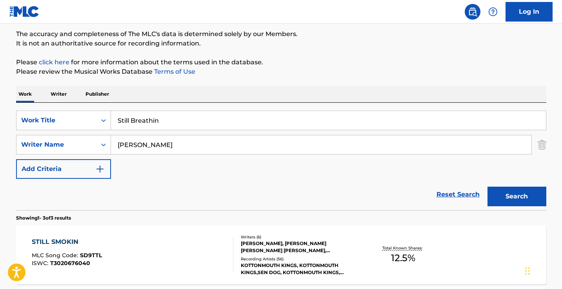
click at [174, 152] on input "[PERSON_NAME]" at bounding box center [321, 144] width 421 height 19
click at [517, 197] on button "Search" at bounding box center [517, 197] width 59 height 20
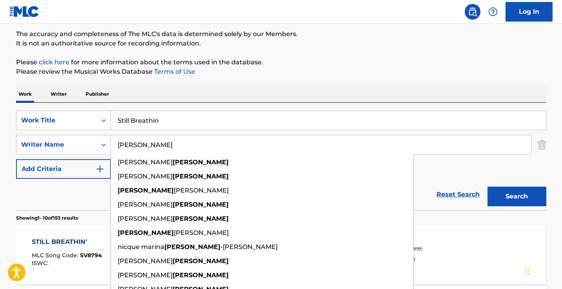
click at [517, 197] on button "Search" at bounding box center [517, 197] width 59 height 20
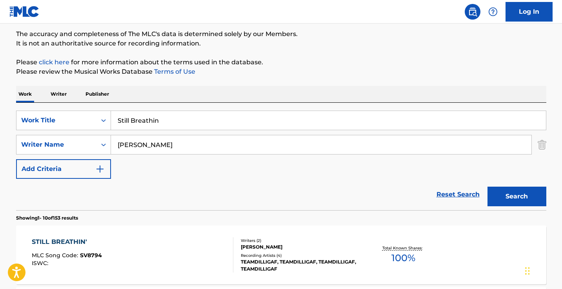
click at [223, 179] on div "SearchWithCriteria1d6f4f90-e328-4fae-811c-e00e59e81c2e Work Title Still Breathi…" at bounding box center [281, 145] width 531 height 68
click at [181, 144] on input "[PERSON_NAME]" at bounding box center [321, 144] width 421 height 19
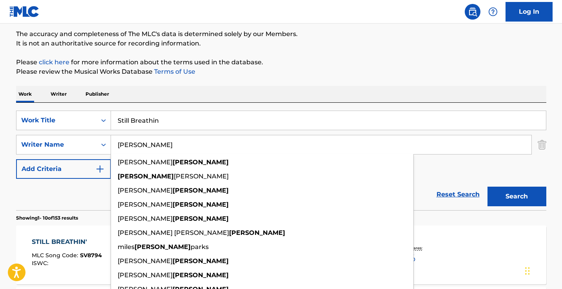
click at [517, 197] on button "Search" at bounding box center [517, 197] width 59 height 20
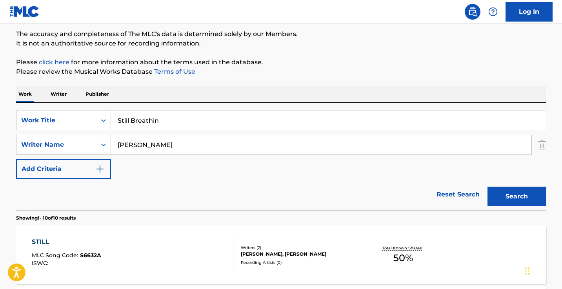
click at [195, 147] on input "[PERSON_NAME]" at bounding box center [321, 144] width 421 height 19
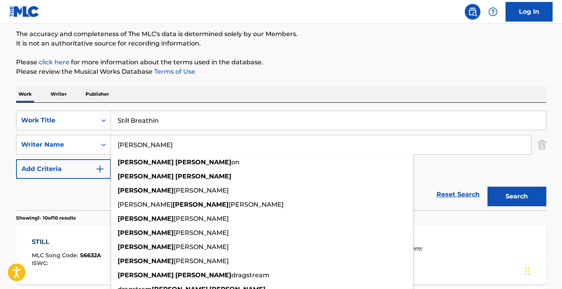
click at [517, 197] on button "Search" at bounding box center [517, 197] width 59 height 20
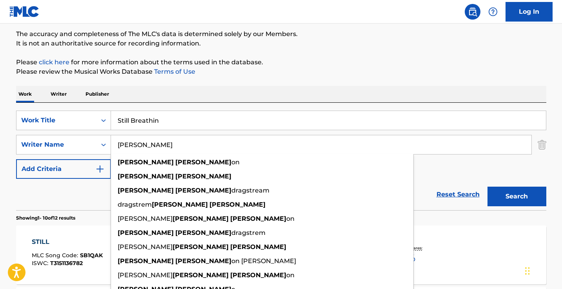
click at [88, 193] on div "Reset Search Search" at bounding box center [281, 194] width 531 height 31
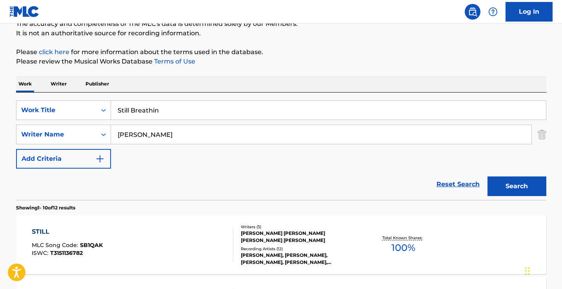
scroll to position [78, 0]
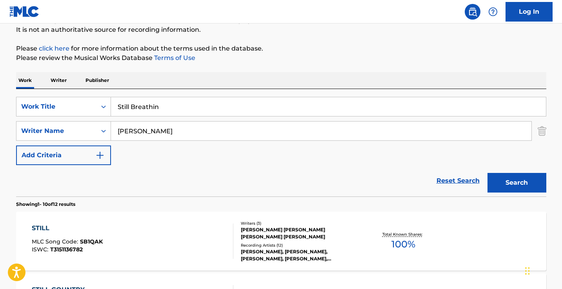
click at [175, 131] on input "[PERSON_NAME]" at bounding box center [321, 131] width 421 height 19
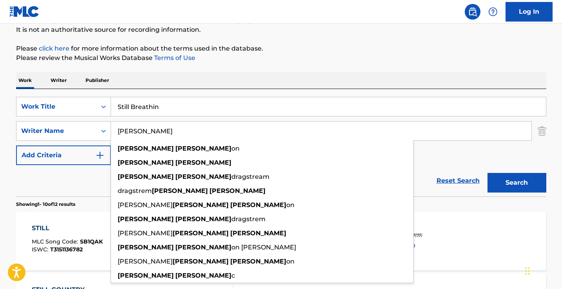
click at [175, 131] on input "[PERSON_NAME]" at bounding box center [321, 131] width 421 height 19
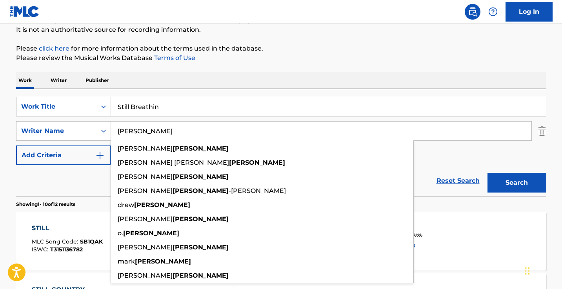
type input "[PERSON_NAME]"
click at [517, 183] on button "Search" at bounding box center [517, 183] width 59 height 20
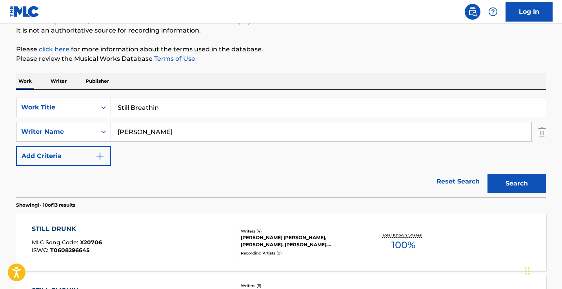
click at [184, 110] on input "Still Breathin" at bounding box center [328, 107] width 435 height 19
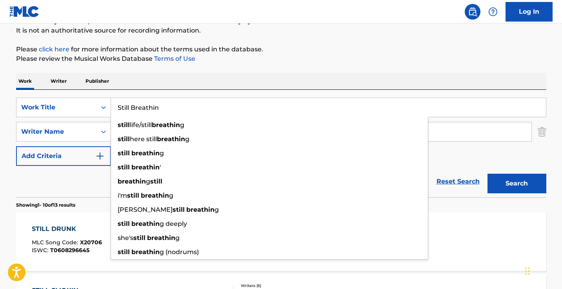
click at [184, 110] on input "Still Breathin" at bounding box center [328, 107] width 435 height 19
paste input "Feel"
type input "Feel"
click at [517, 184] on button "Search" at bounding box center [517, 184] width 59 height 20
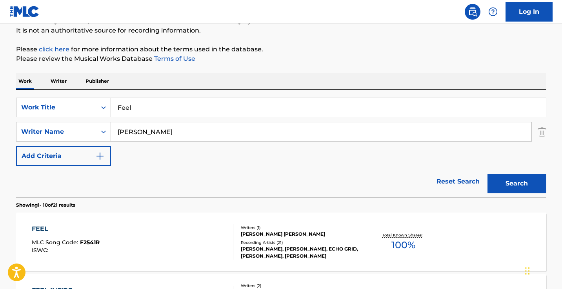
click at [116, 133] on input "[PERSON_NAME]" at bounding box center [321, 131] width 421 height 19
click at [517, 184] on button "Search" at bounding box center [517, 184] width 59 height 20
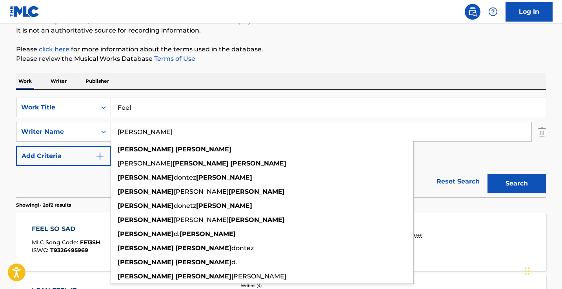
click at [190, 87] on div "Work Writer Publisher" at bounding box center [281, 81] width 531 height 16
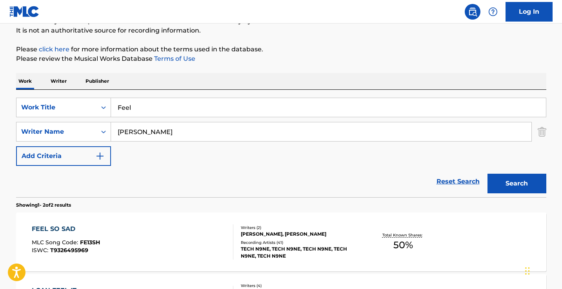
click at [224, 133] on input "[PERSON_NAME]" at bounding box center [321, 131] width 421 height 19
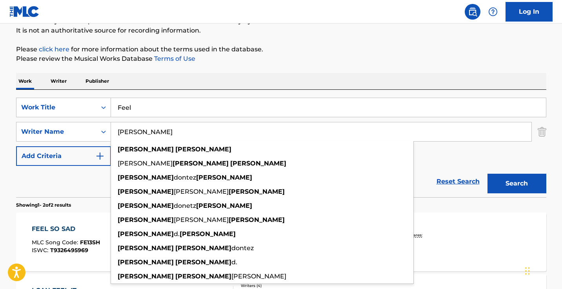
click at [224, 133] on input "[PERSON_NAME]" at bounding box center [321, 131] width 421 height 19
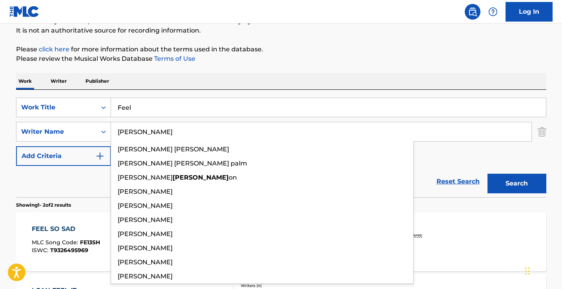
click at [517, 184] on button "Search" at bounding box center [517, 184] width 59 height 20
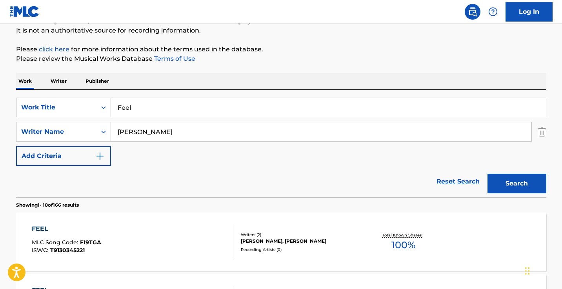
drag, startPoint x: 224, startPoint y: 133, endPoint x: 283, endPoint y: 81, distance: 79.0
click at [283, 81] on div "Work Writer Publisher" at bounding box center [281, 81] width 531 height 16
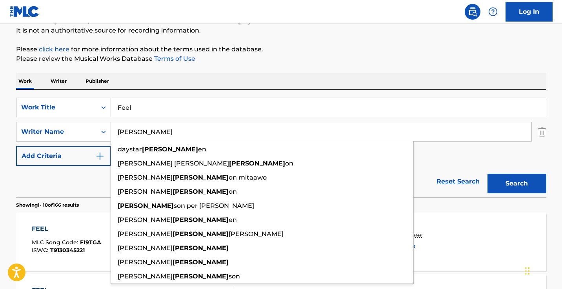
click at [166, 127] on input "[PERSON_NAME]" at bounding box center [321, 131] width 421 height 19
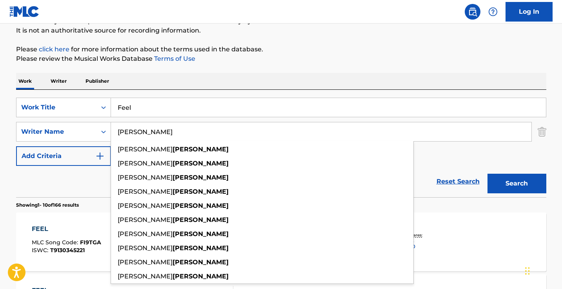
type input "[PERSON_NAME]"
click at [517, 184] on button "Search" at bounding box center [517, 184] width 59 height 20
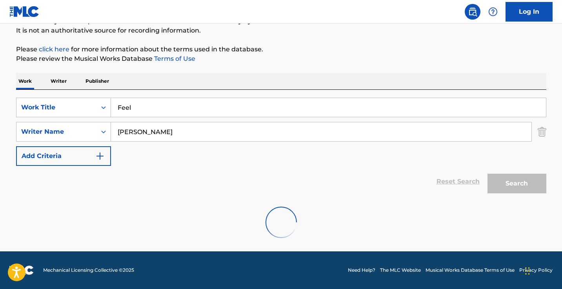
scroll to position [51, 0]
